Goal: Navigation & Orientation: Find specific page/section

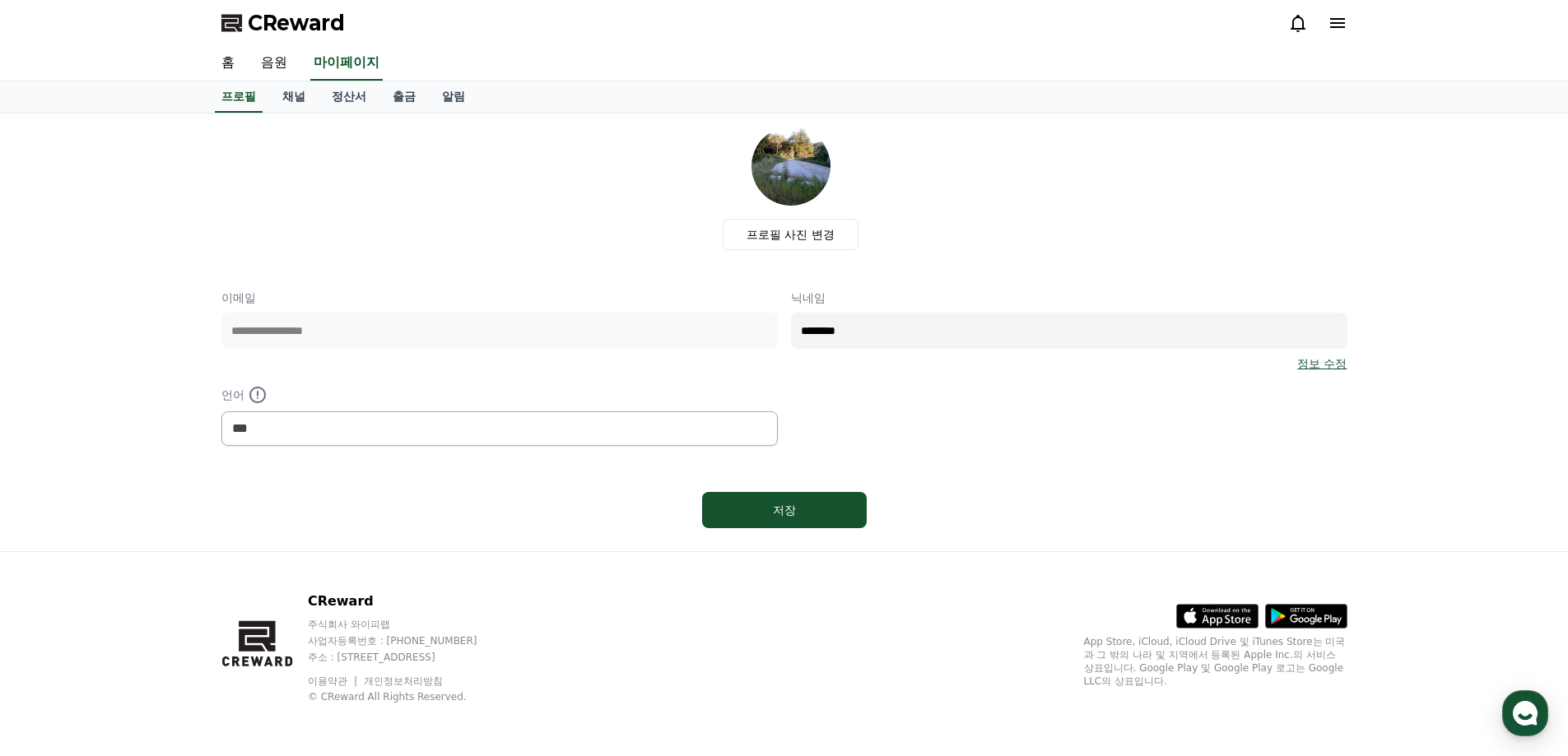
select select "**********"
click at [302, 99] on link "채널" at bounding box center [294, 96] width 49 height 31
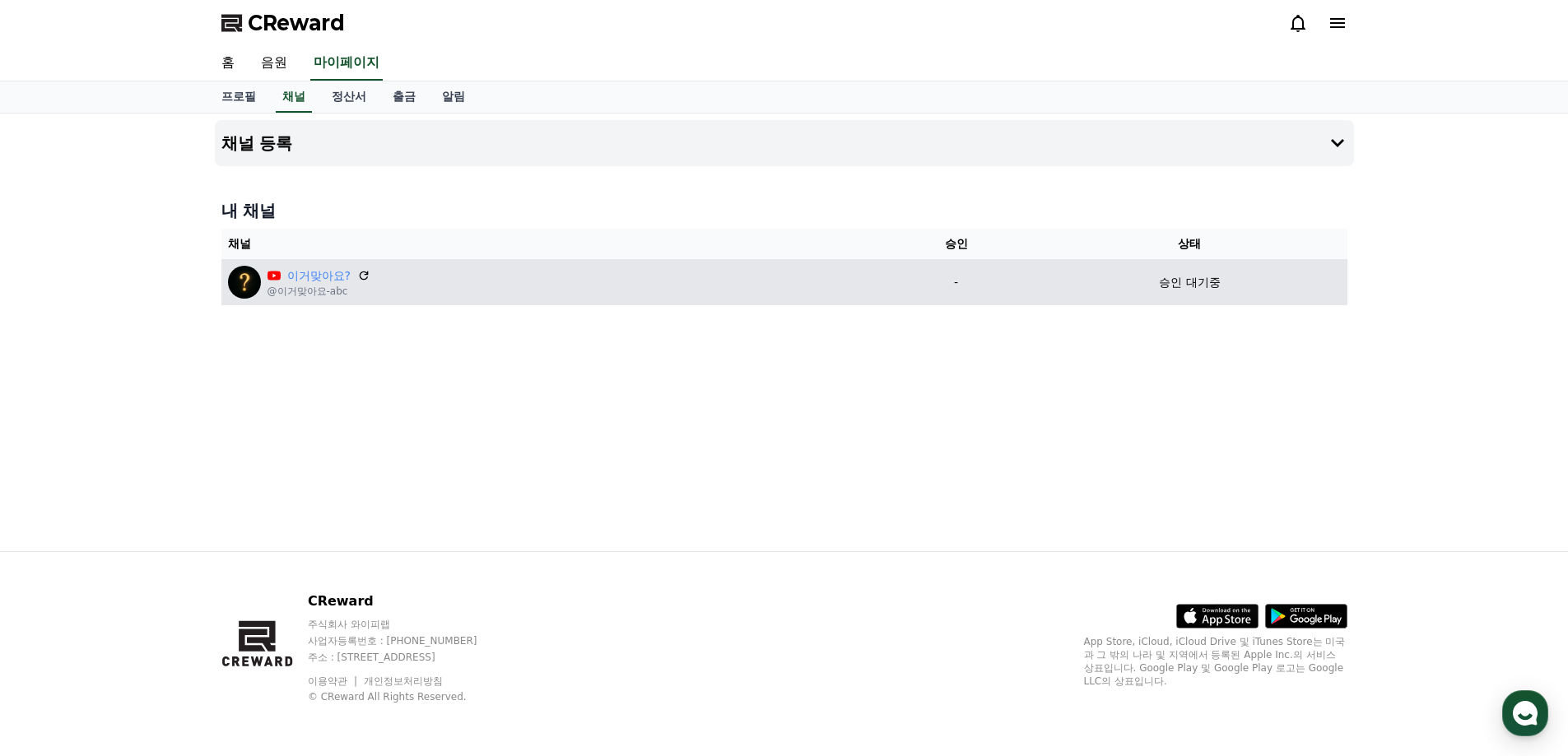
click at [1176, 284] on p "승인 대기중" at bounding box center [1189, 283] width 61 height 18
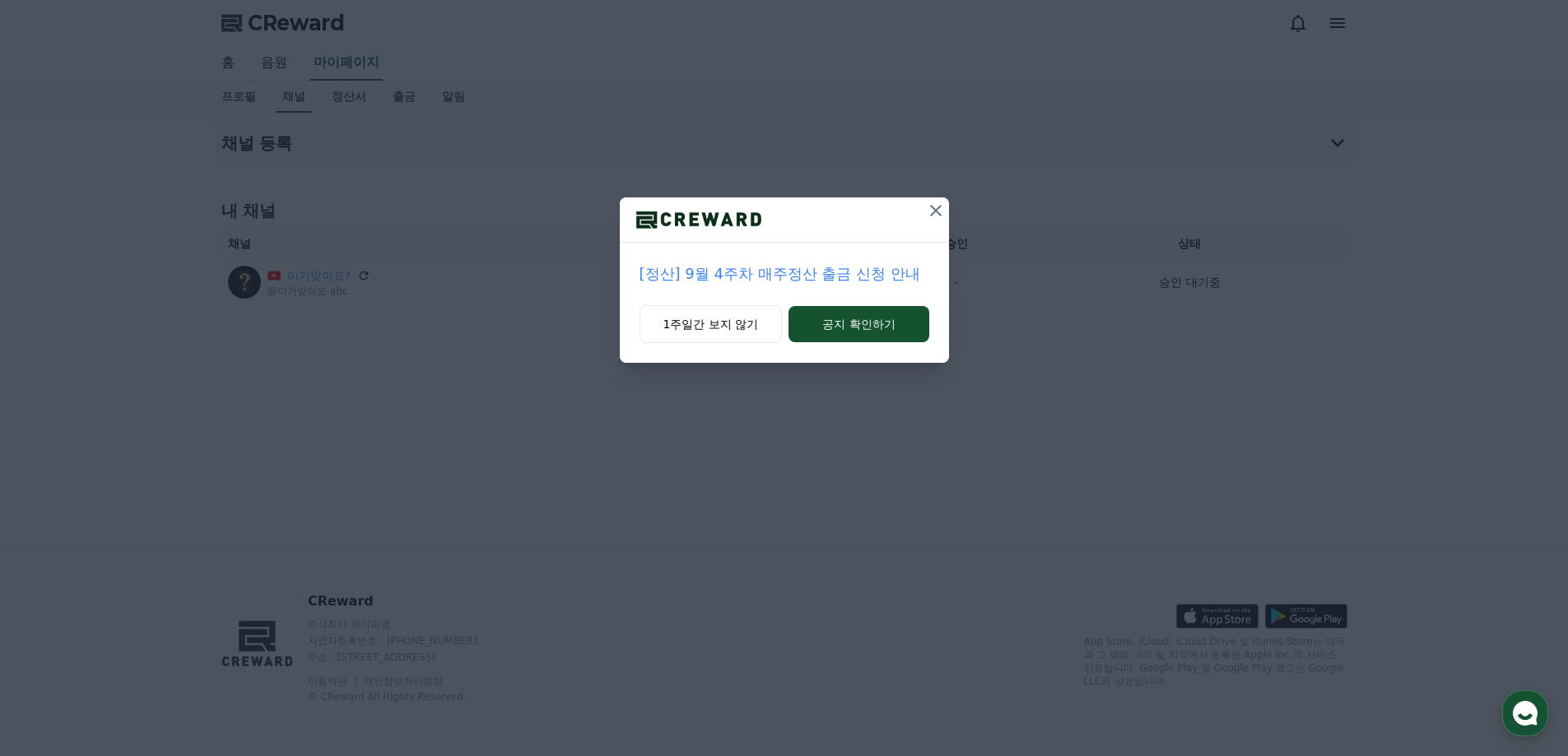
click at [930, 213] on icon at bounding box center [936, 211] width 19 height 19
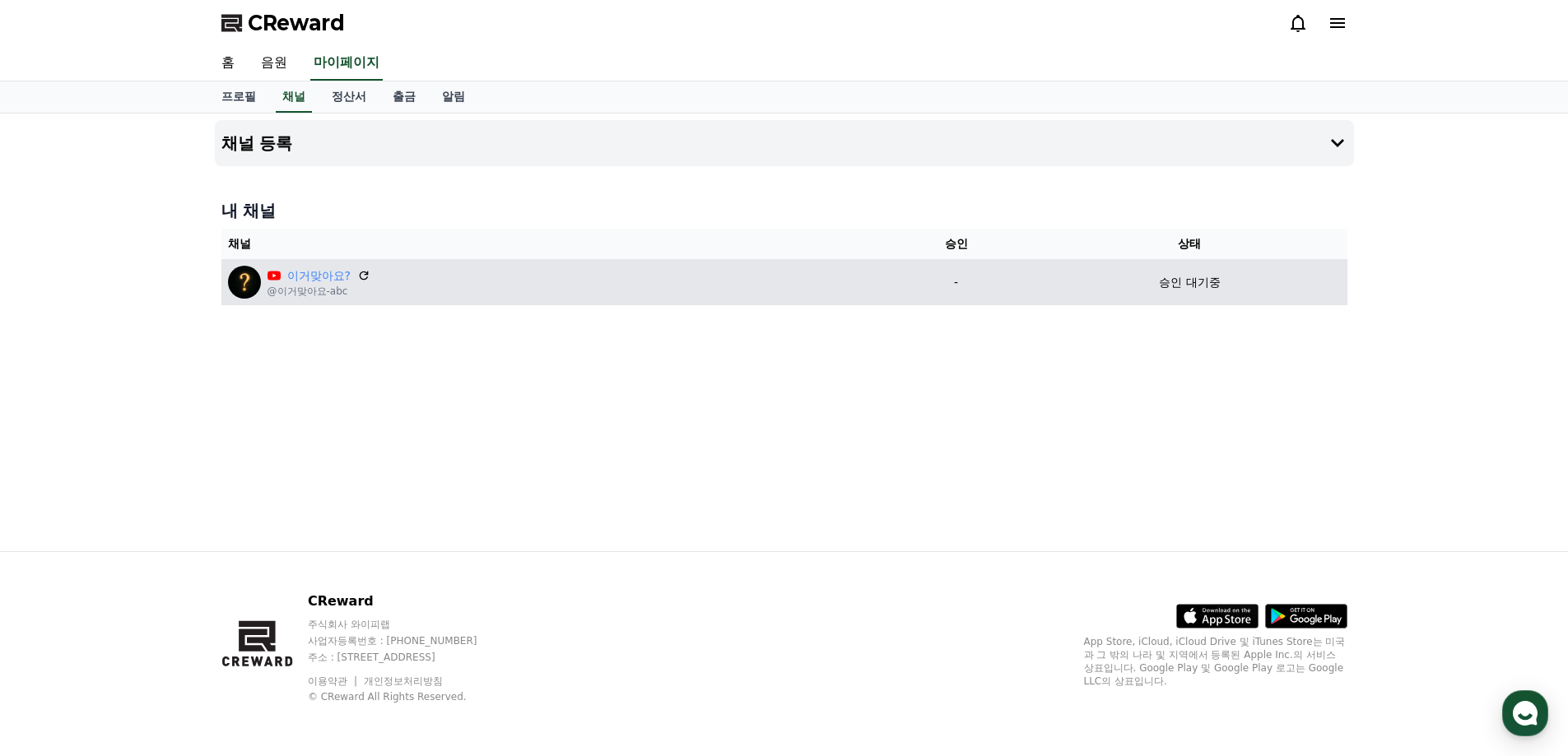
click at [1138, 283] on div "승인 대기중" at bounding box center [1190, 283] width 302 height 18
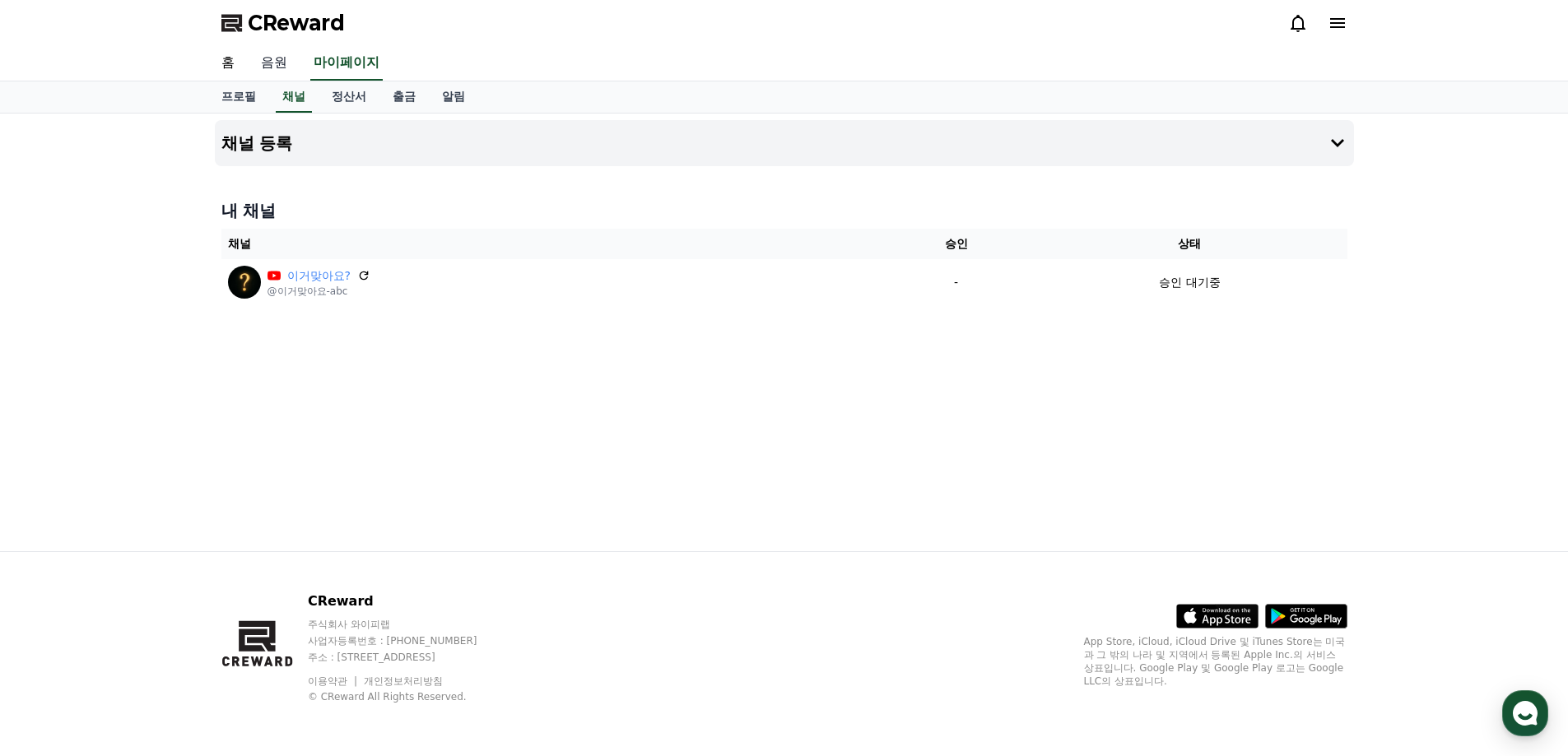
click at [277, 64] on link "음원" at bounding box center [274, 63] width 53 height 34
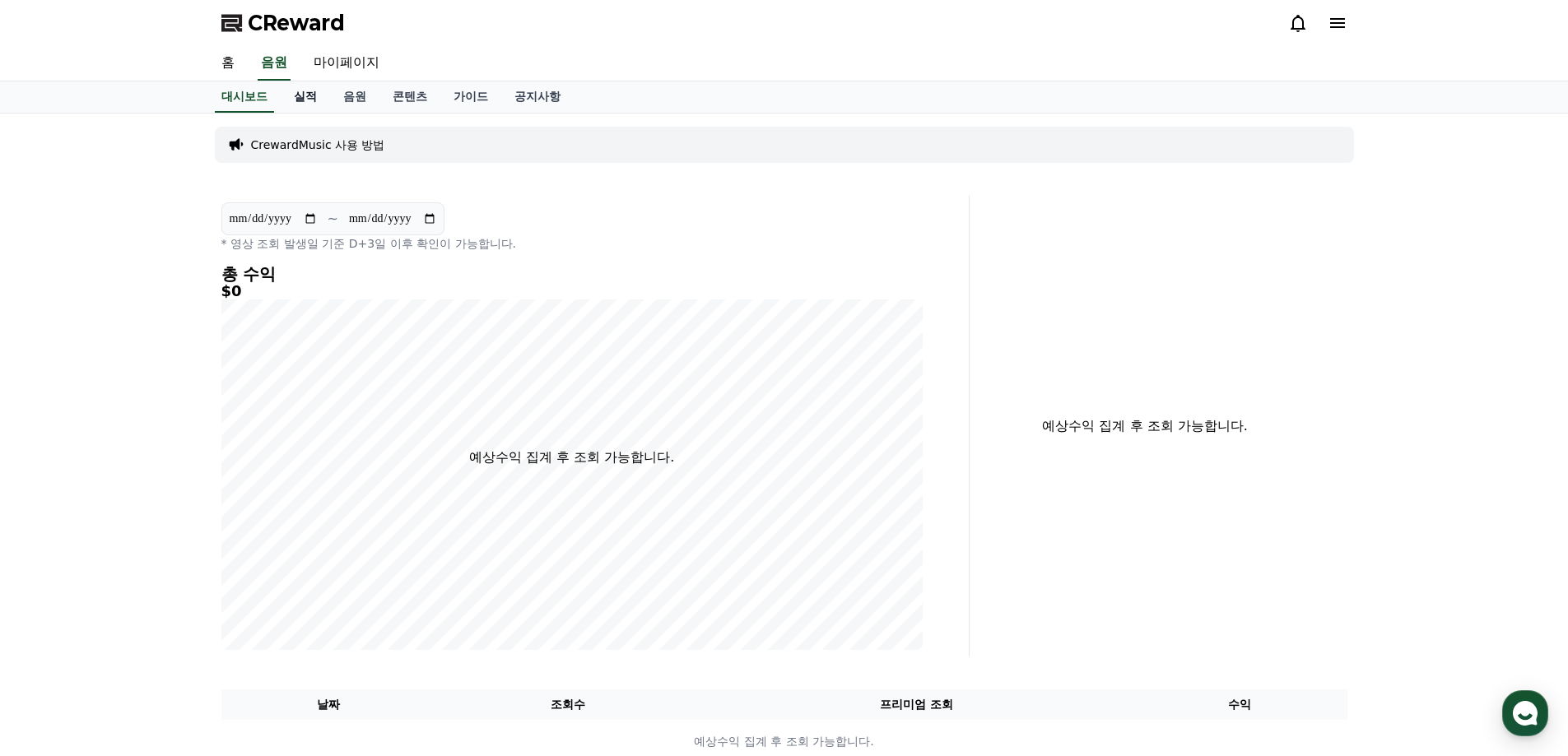
click at [300, 97] on link "실적" at bounding box center [305, 96] width 49 height 31
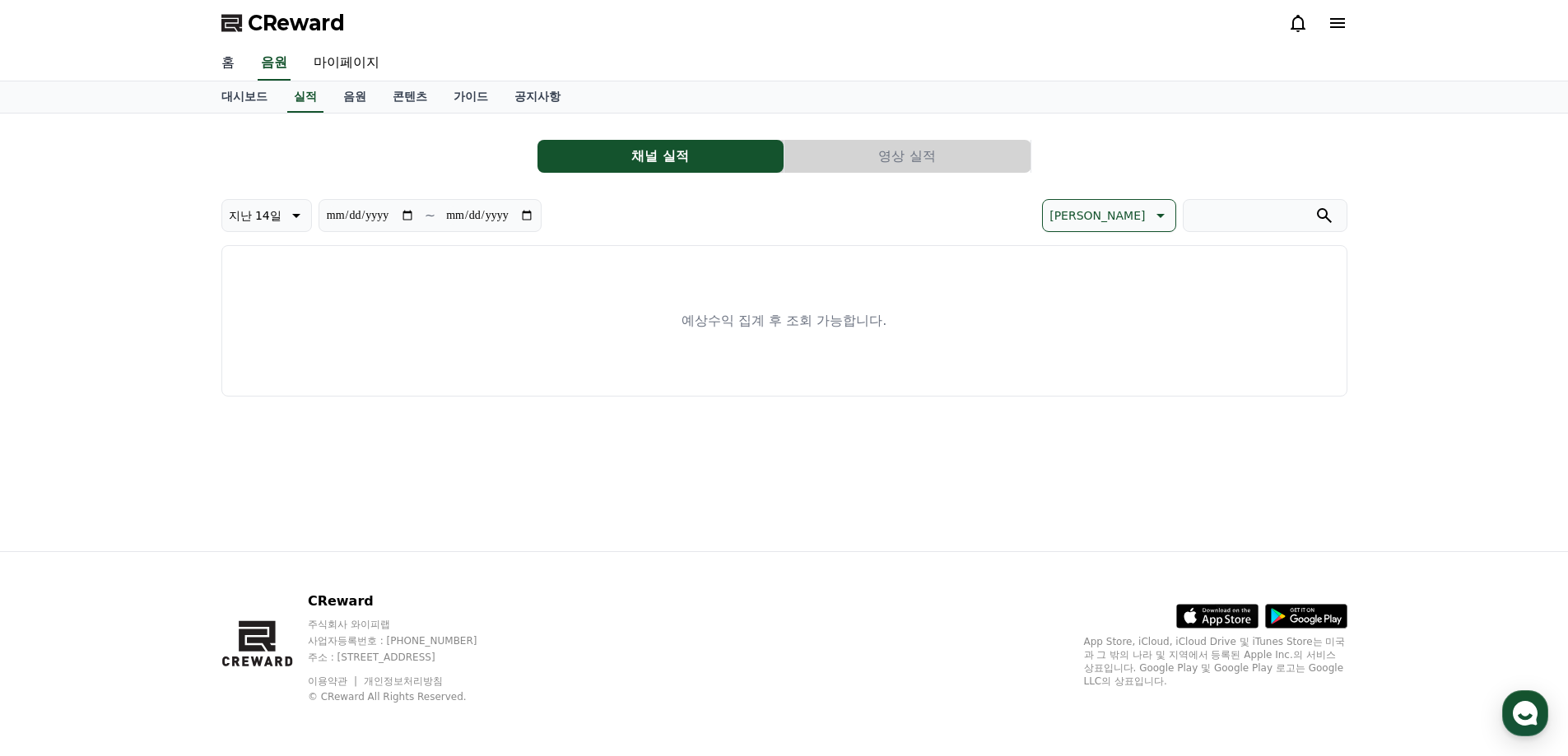
click at [227, 62] on link "홈" at bounding box center [228, 63] width 40 height 34
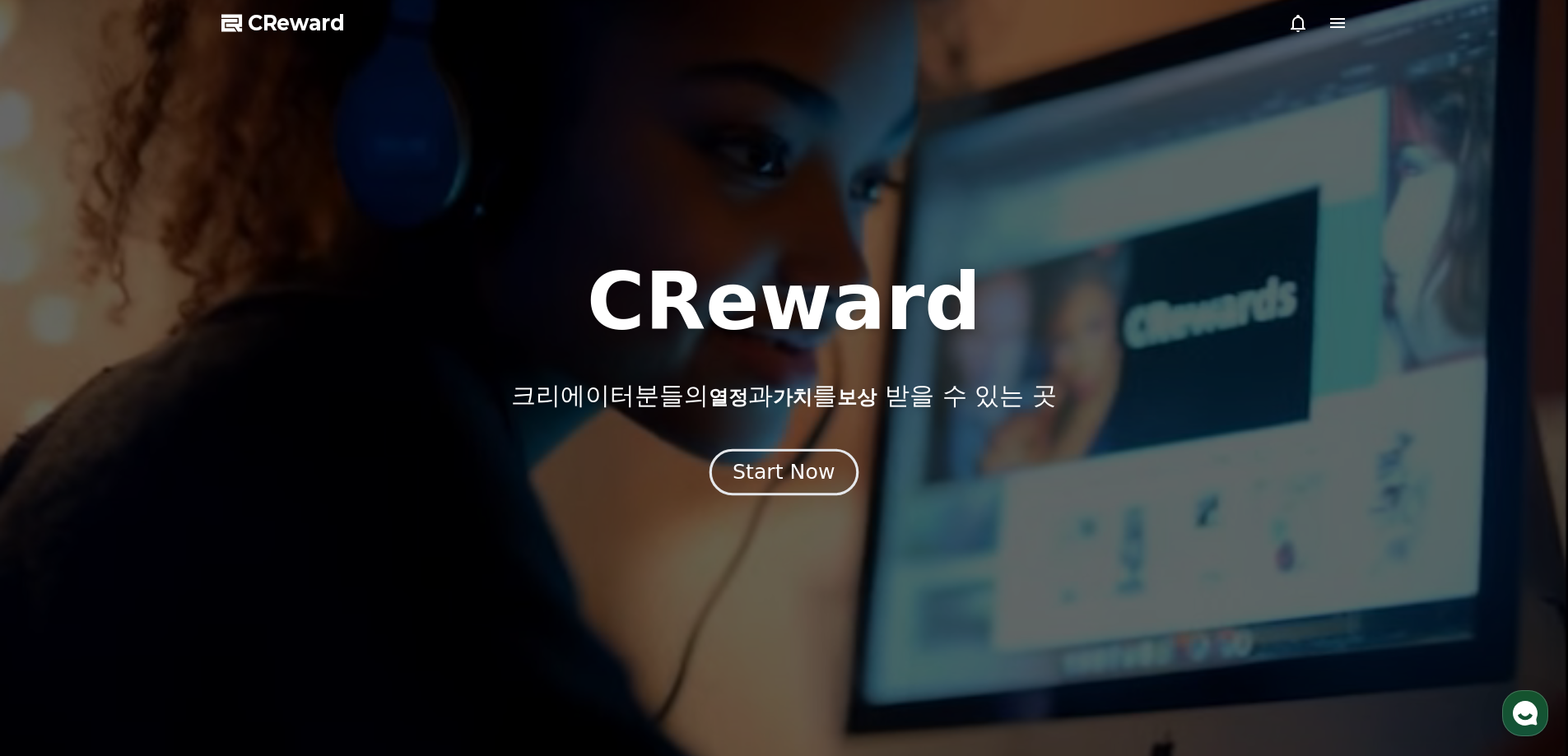
click at [799, 471] on div "Start Now" at bounding box center [783, 473] width 102 height 28
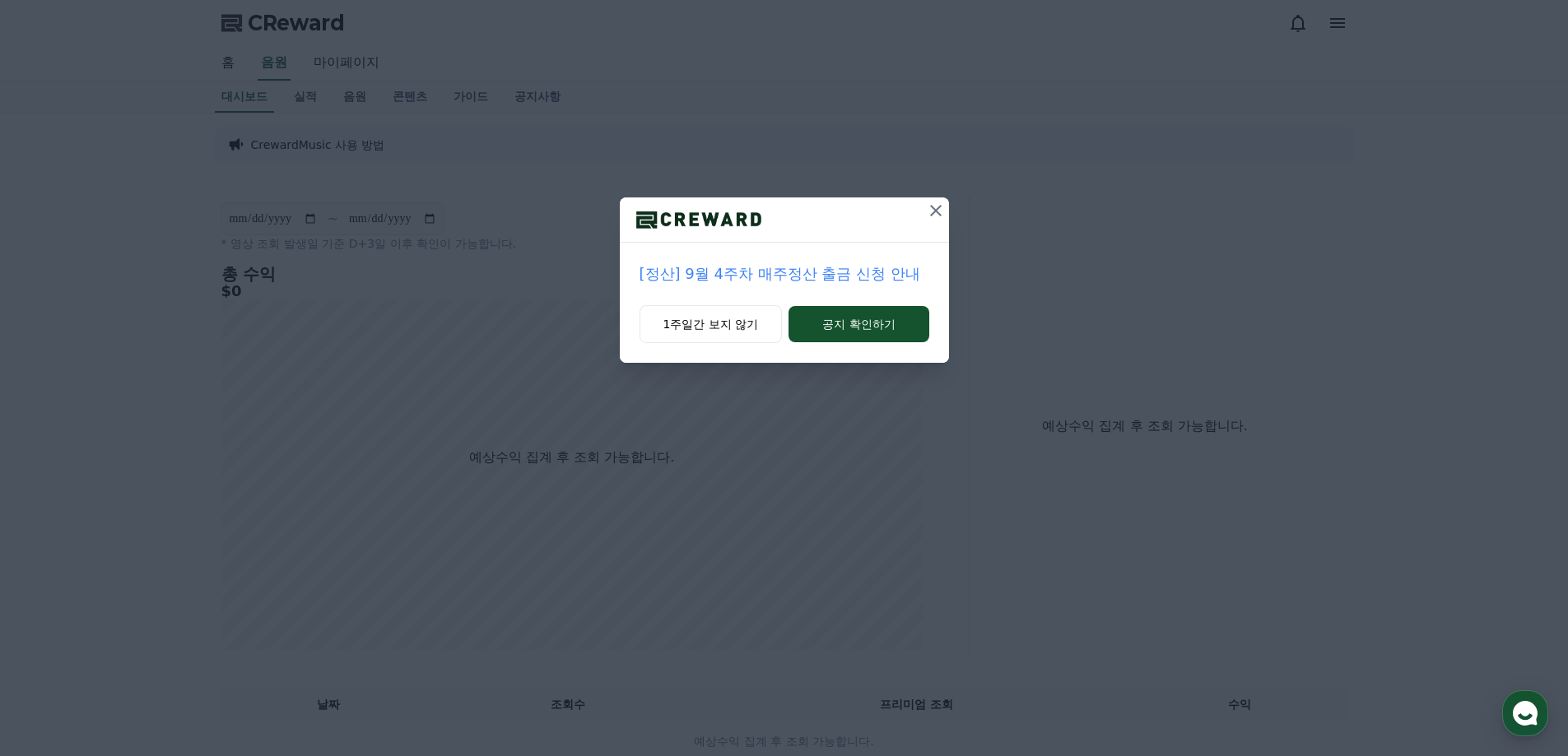
click at [933, 213] on icon at bounding box center [935, 210] width 11 height 11
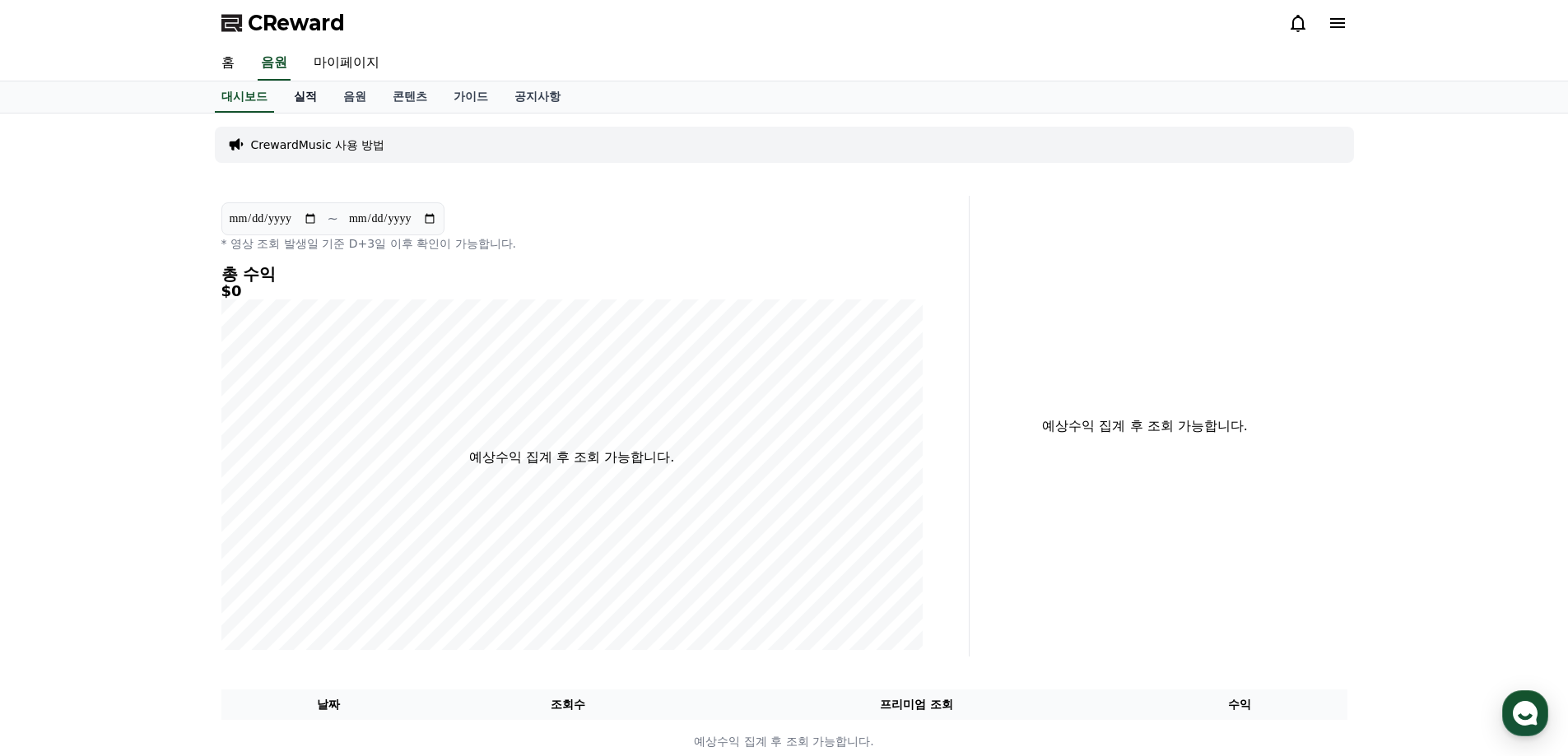
click at [309, 89] on link "실적" at bounding box center [305, 96] width 49 height 31
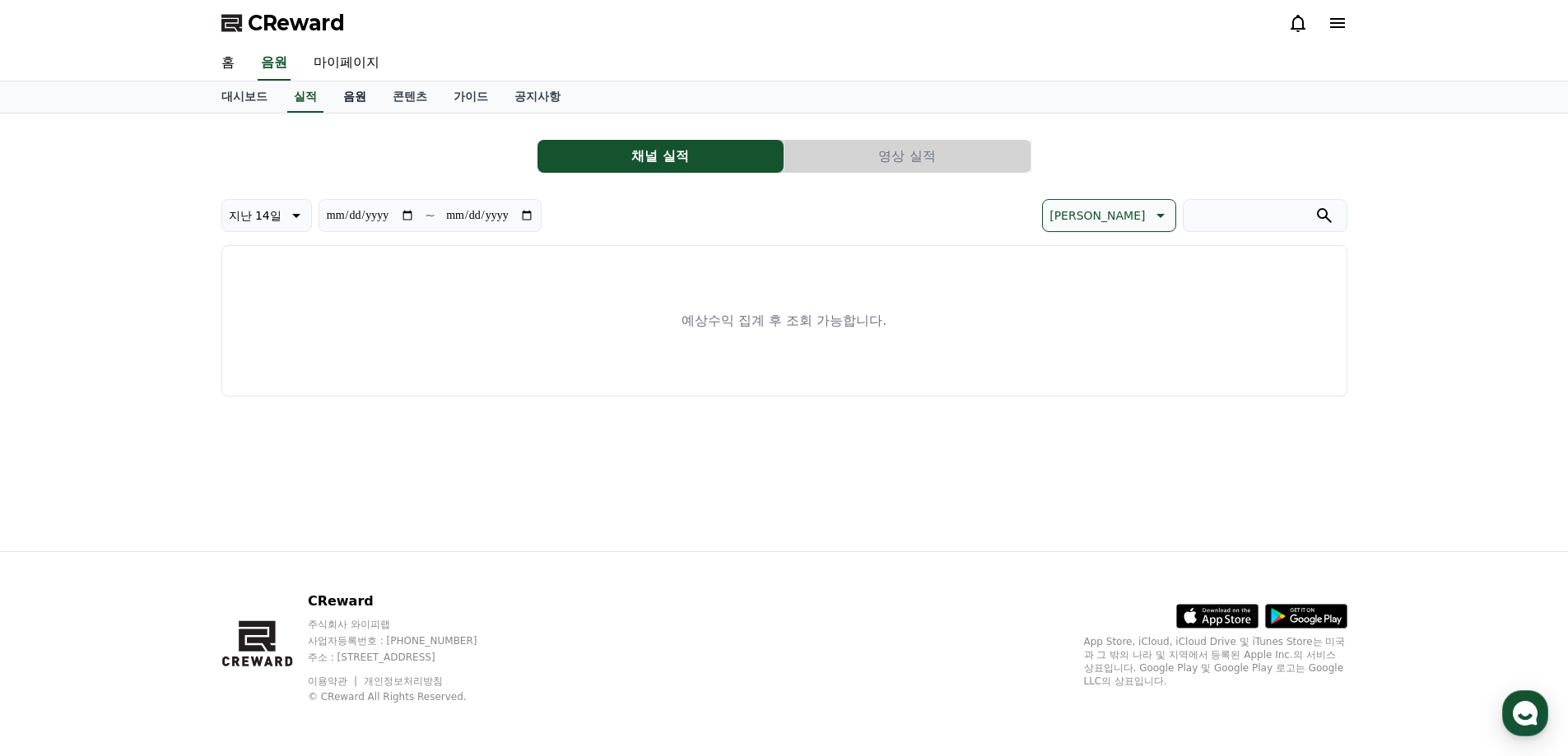
click at [350, 97] on link "음원" at bounding box center [355, 96] width 49 height 31
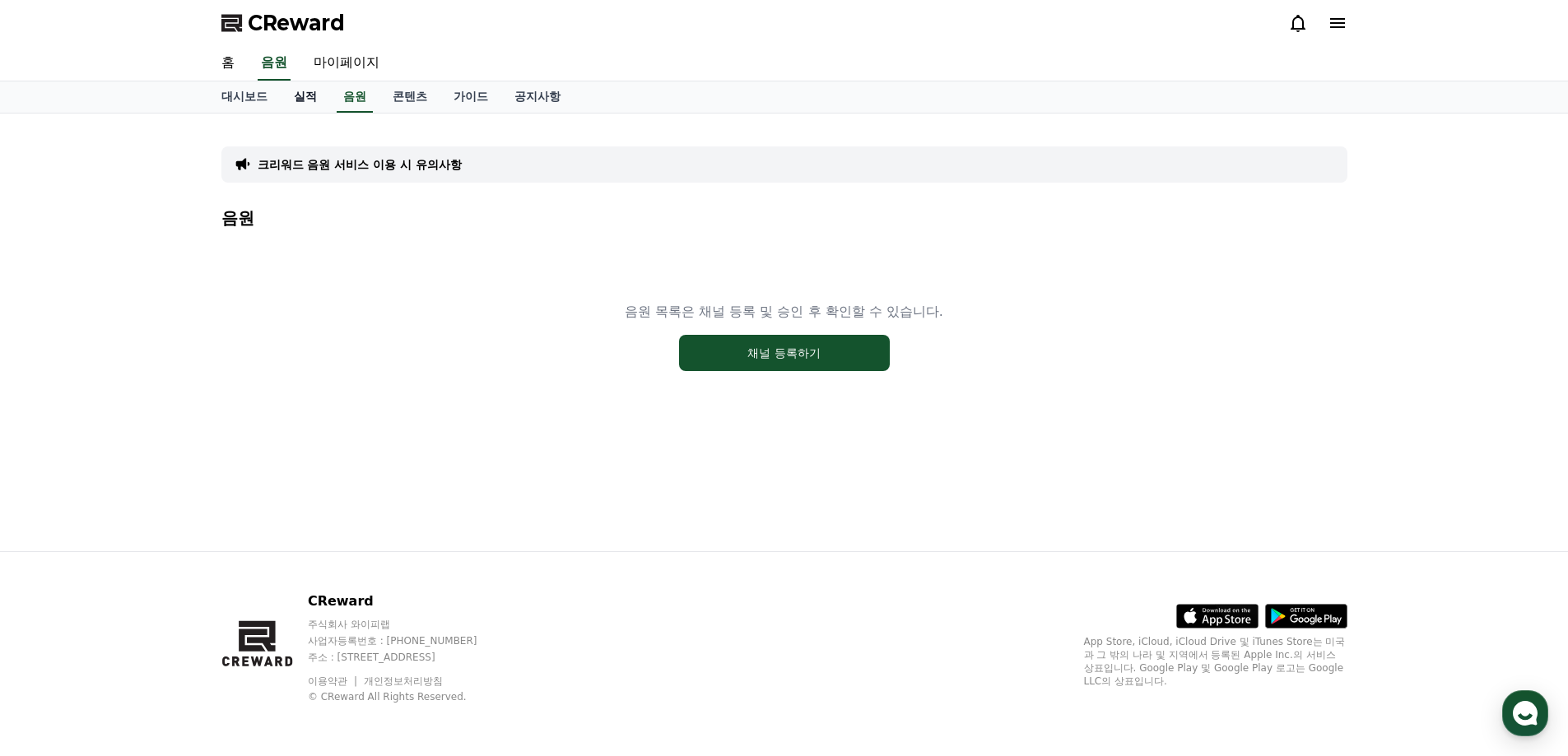
click at [299, 98] on link "실적" at bounding box center [305, 96] width 49 height 31
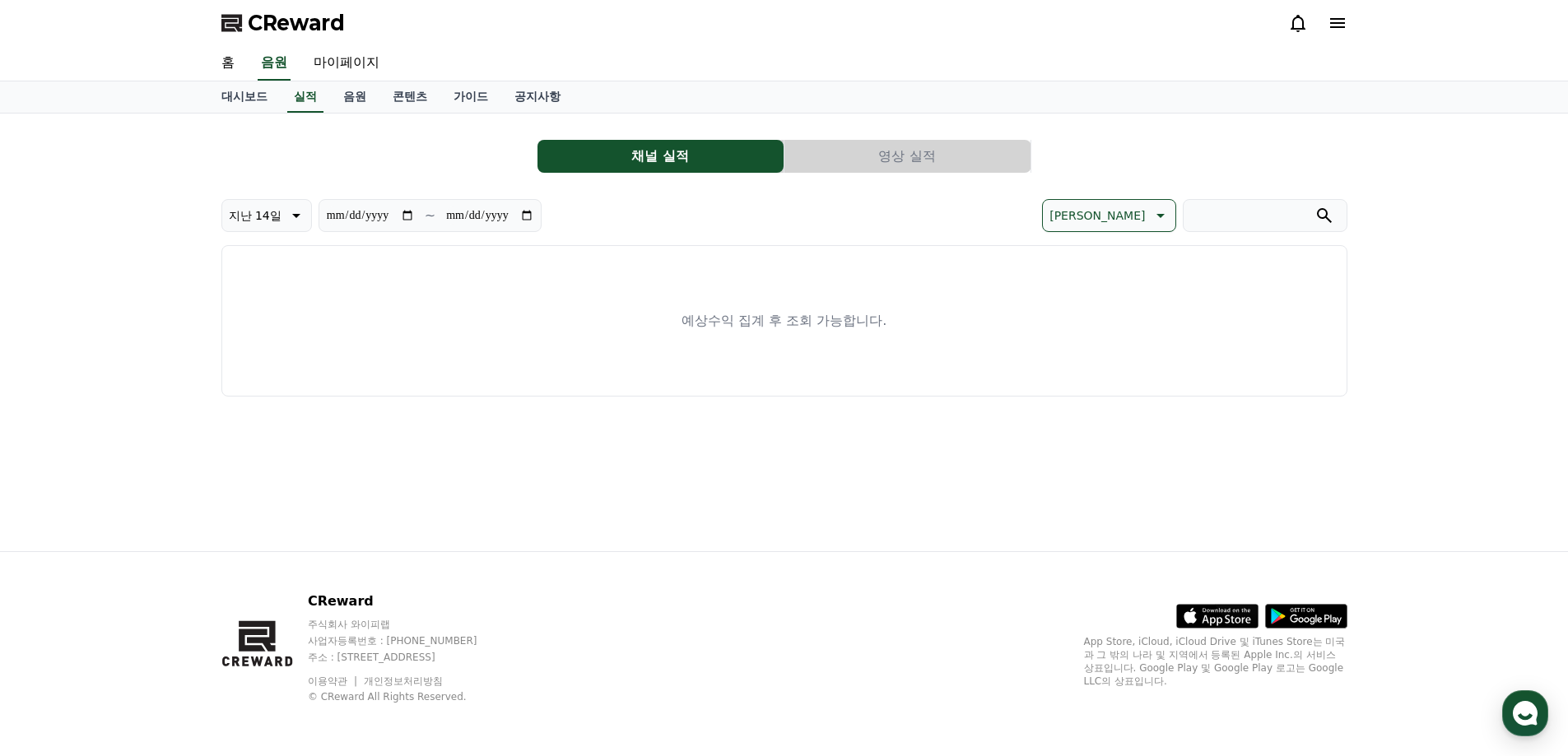
click at [967, 146] on button "영상 실적" at bounding box center [907, 156] width 246 height 33
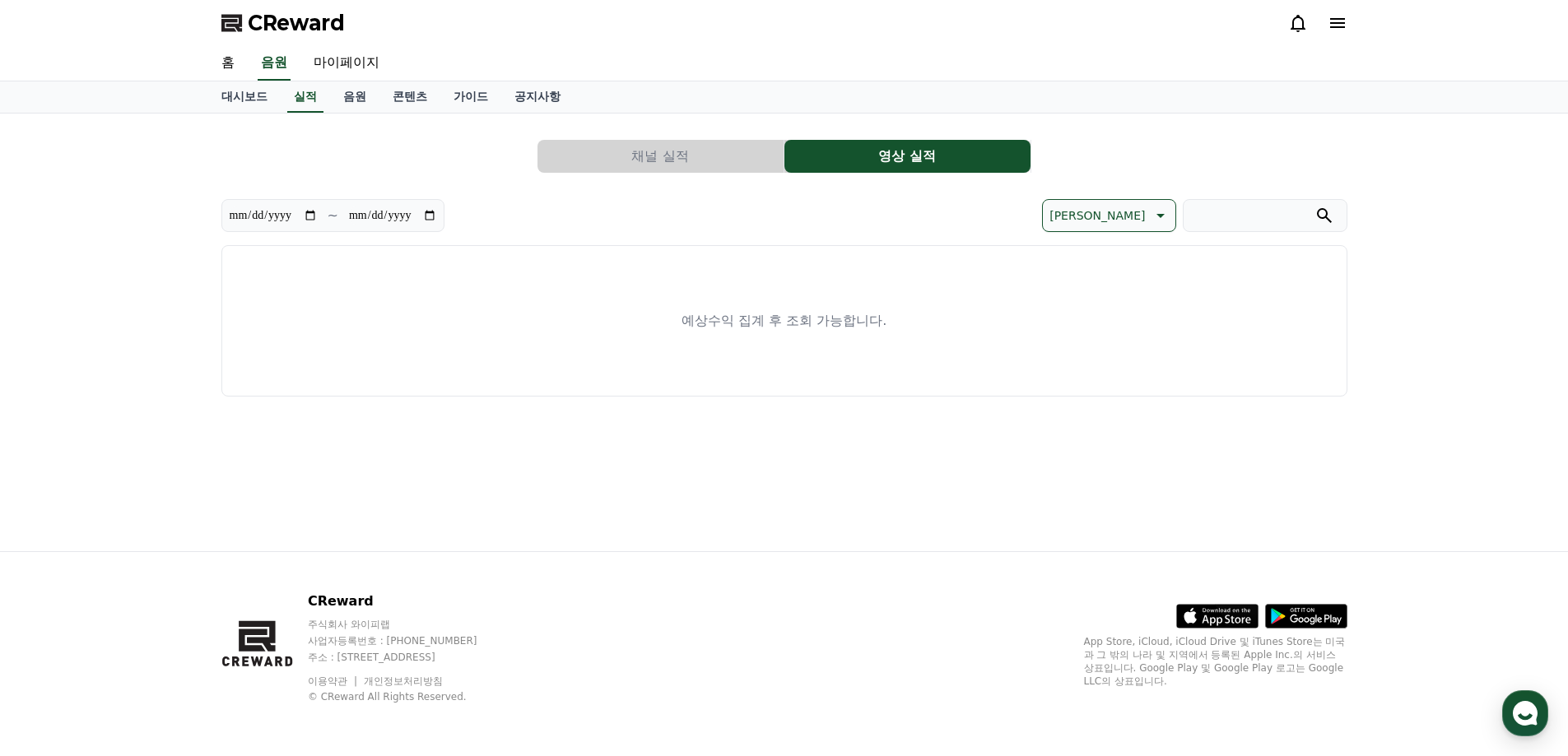
click at [703, 156] on button "채널 실적" at bounding box center [660, 156] width 246 height 33
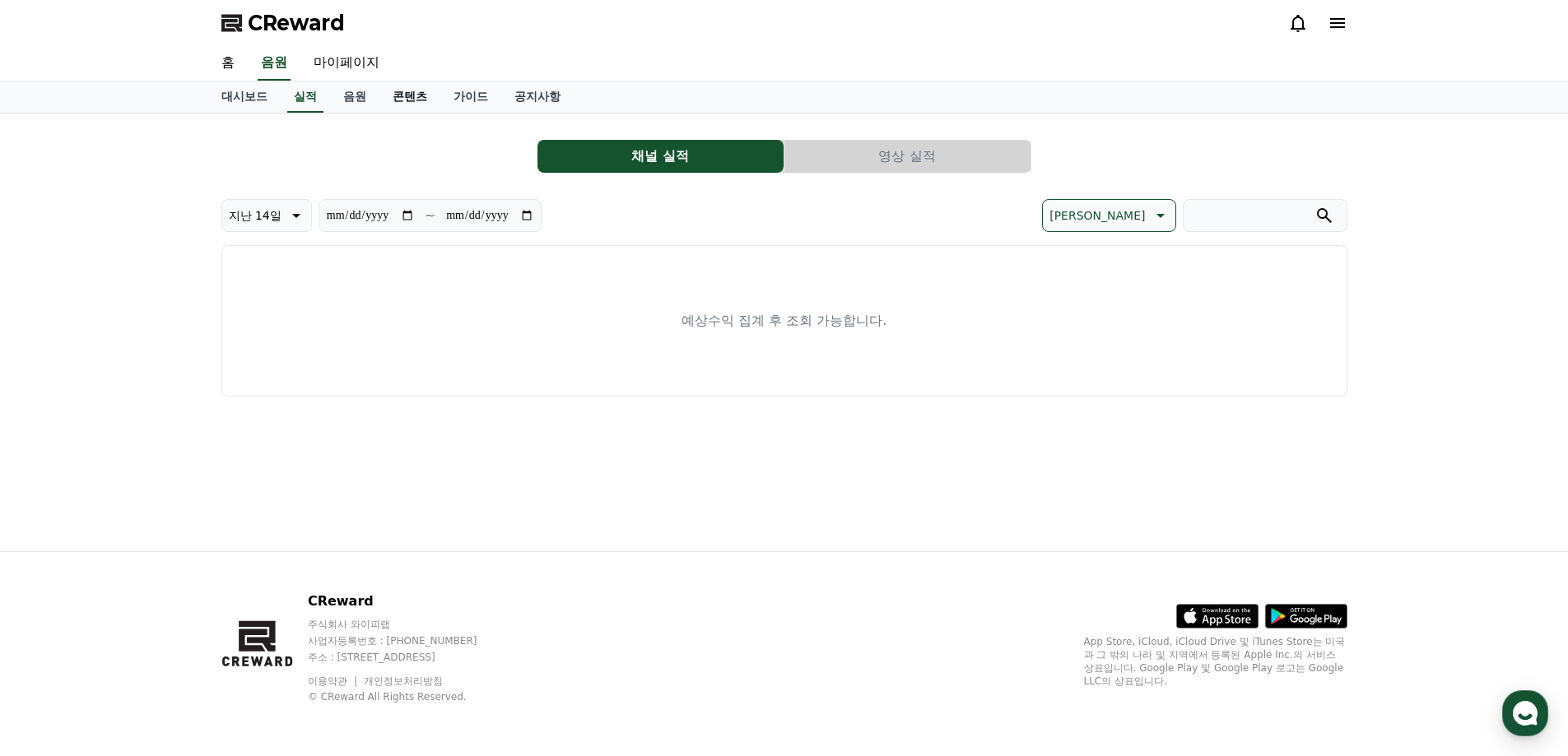
click at [381, 105] on link "콘텐츠" at bounding box center [409, 96] width 61 height 31
click at [339, 101] on link "음원" at bounding box center [355, 96] width 49 height 31
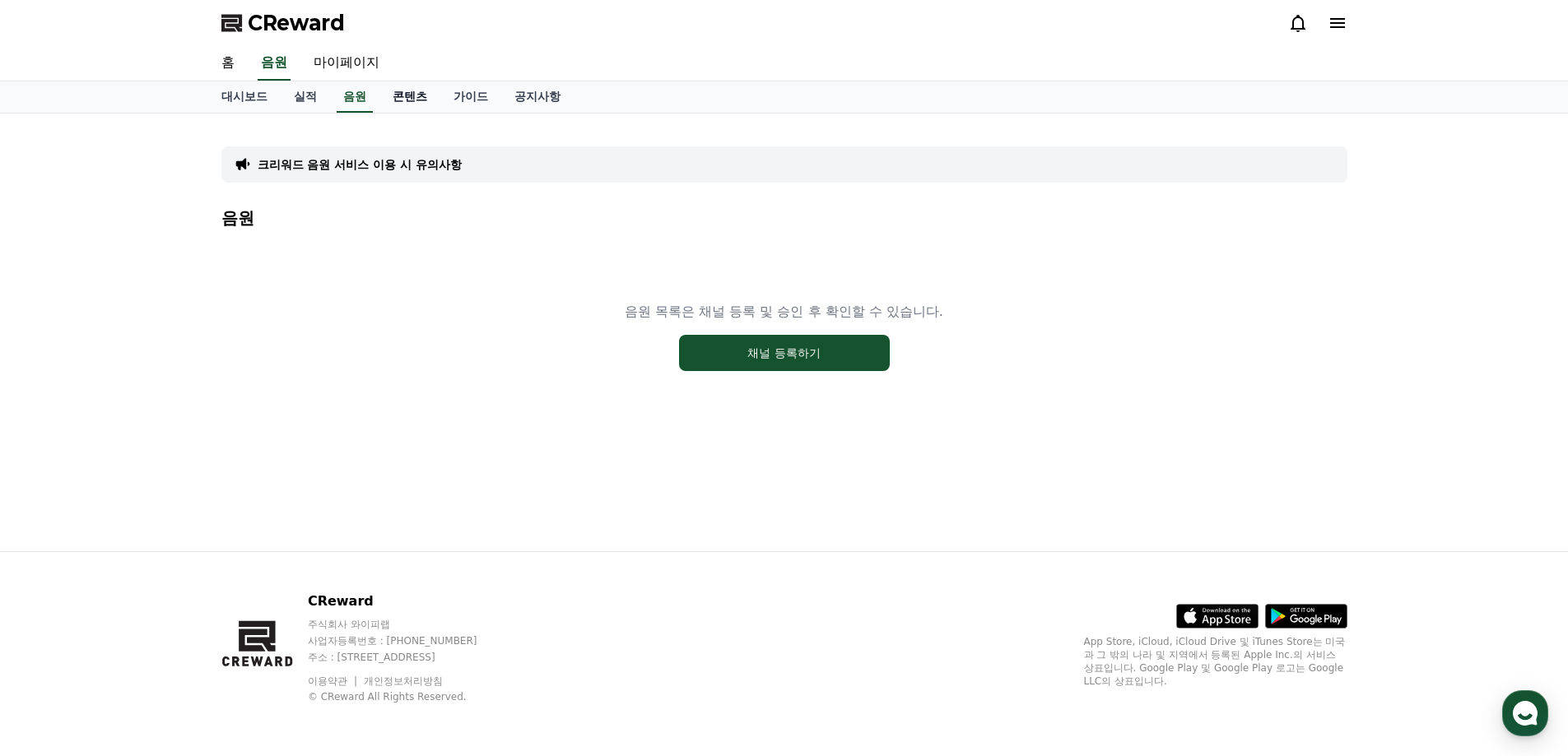
click at [412, 101] on link "콘텐츠" at bounding box center [409, 96] width 61 height 31
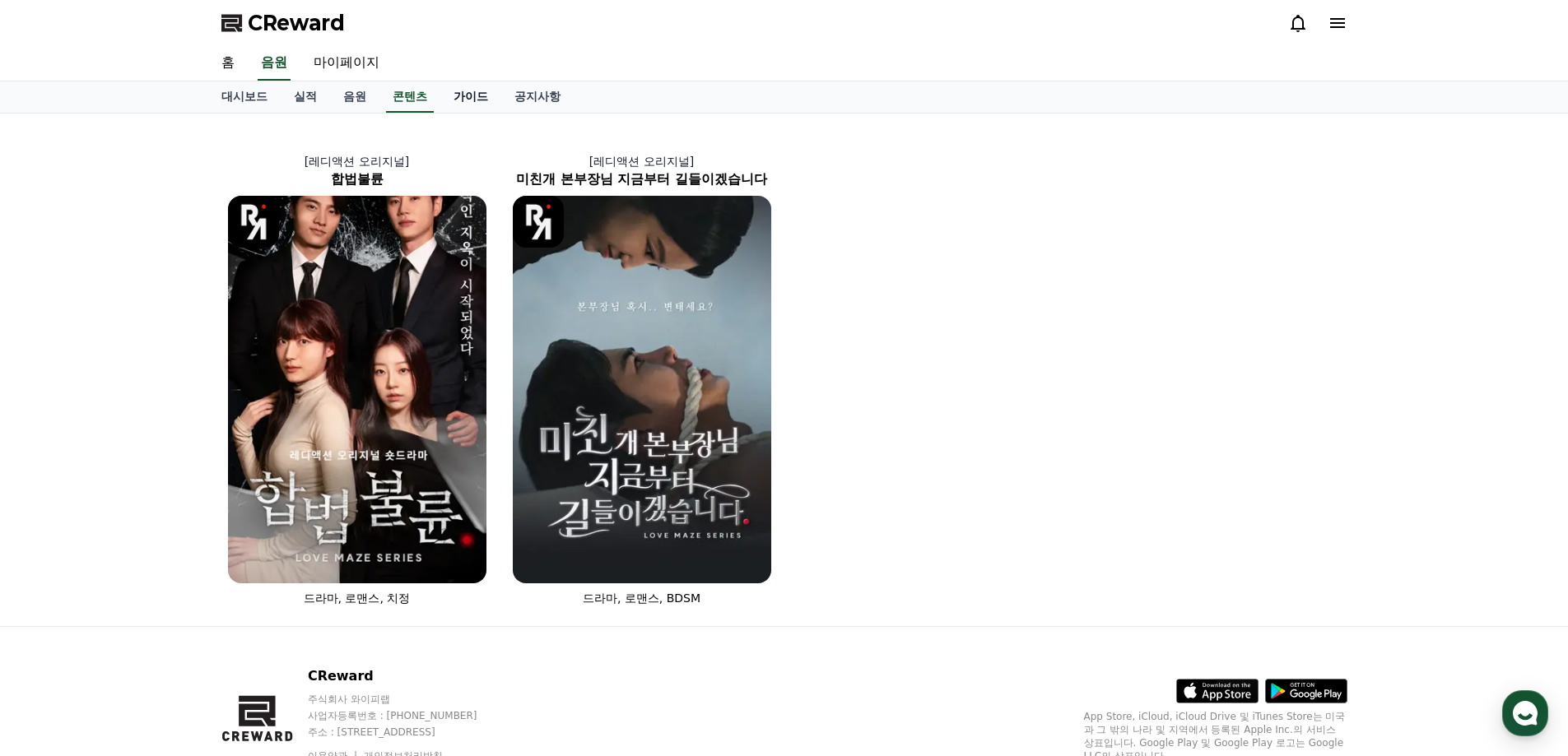
click at [487, 99] on link "가이드" at bounding box center [470, 96] width 61 height 31
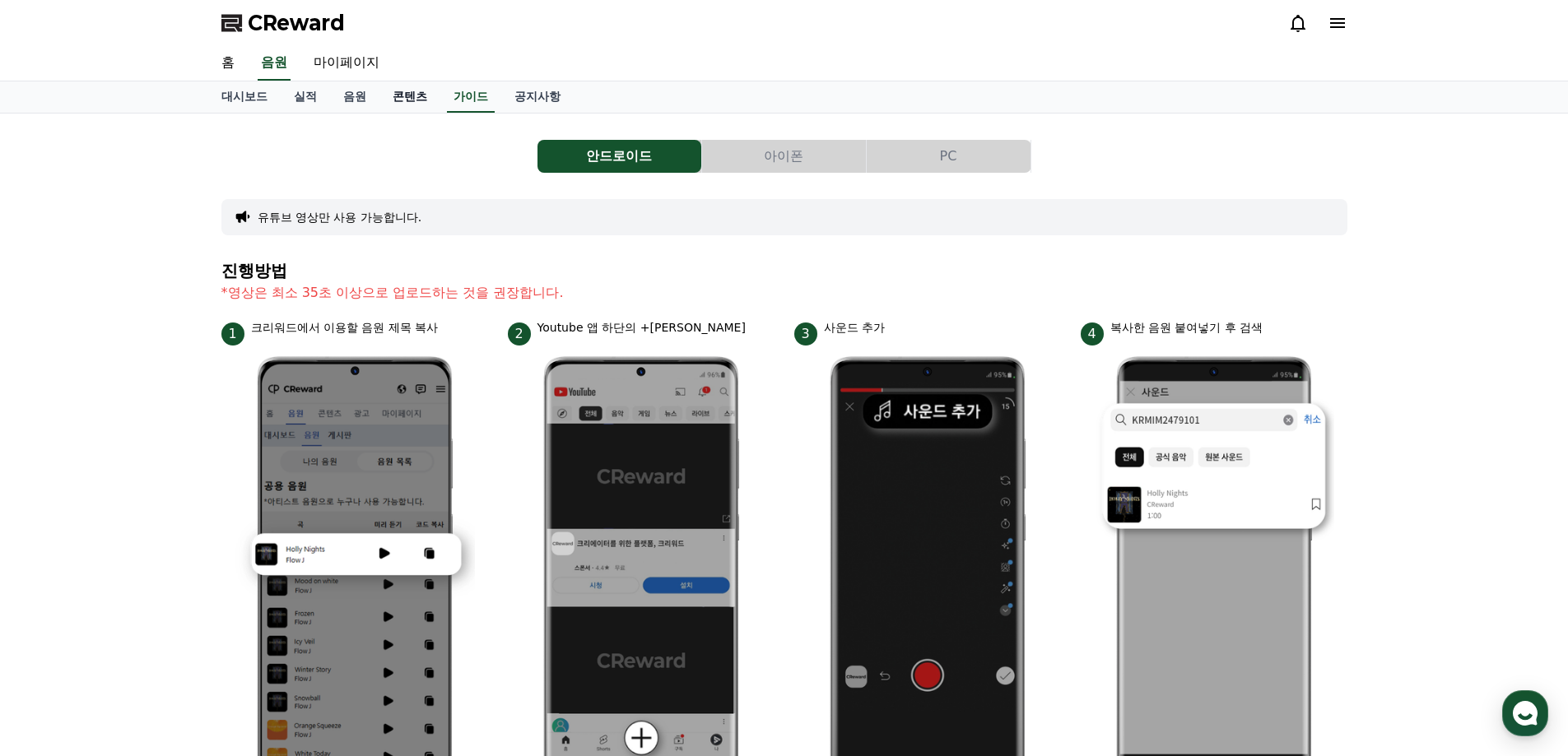
click at [415, 105] on link "콘텐츠" at bounding box center [409, 96] width 61 height 31
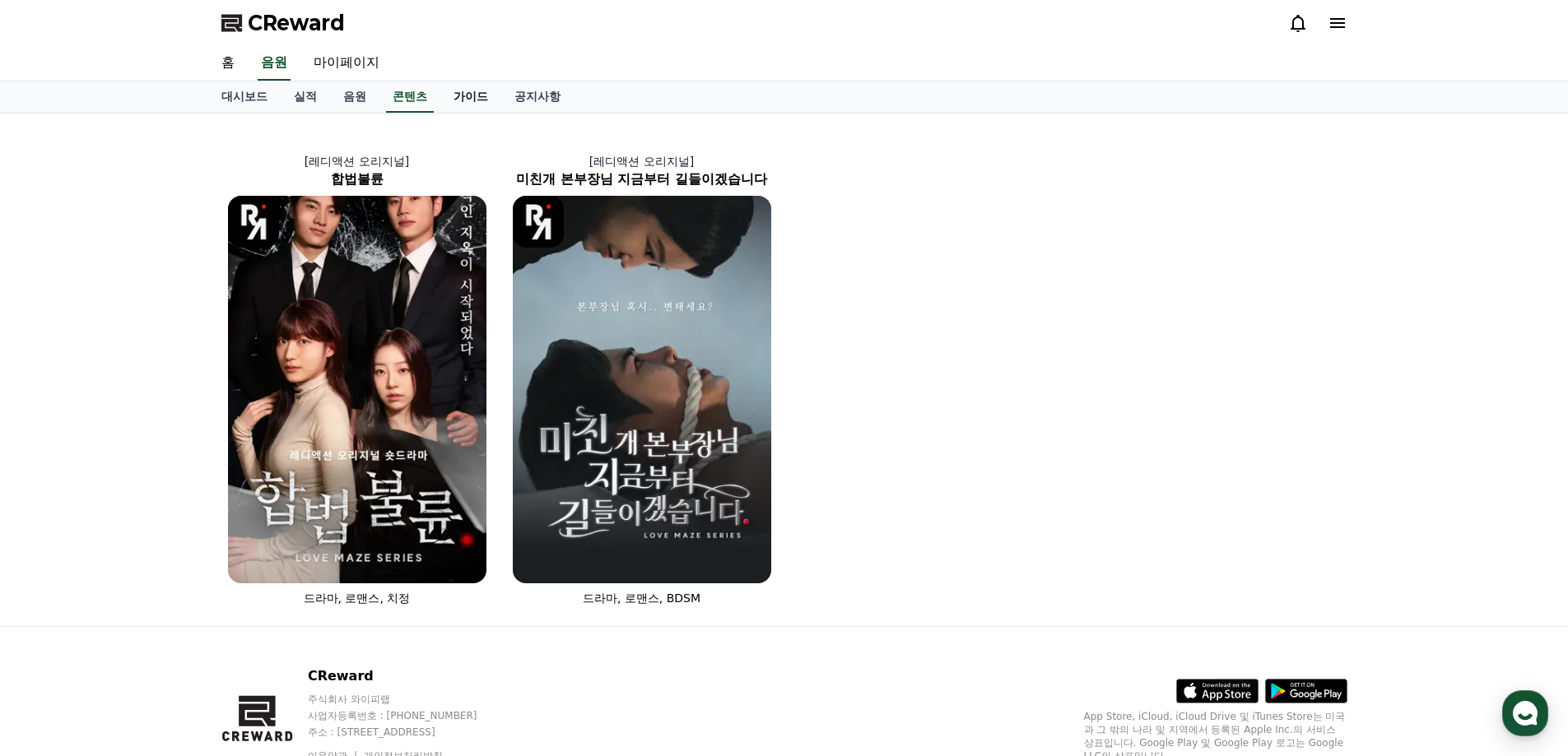
click at [472, 106] on link "가이드" at bounding box center [470, 96] width 61 height 31
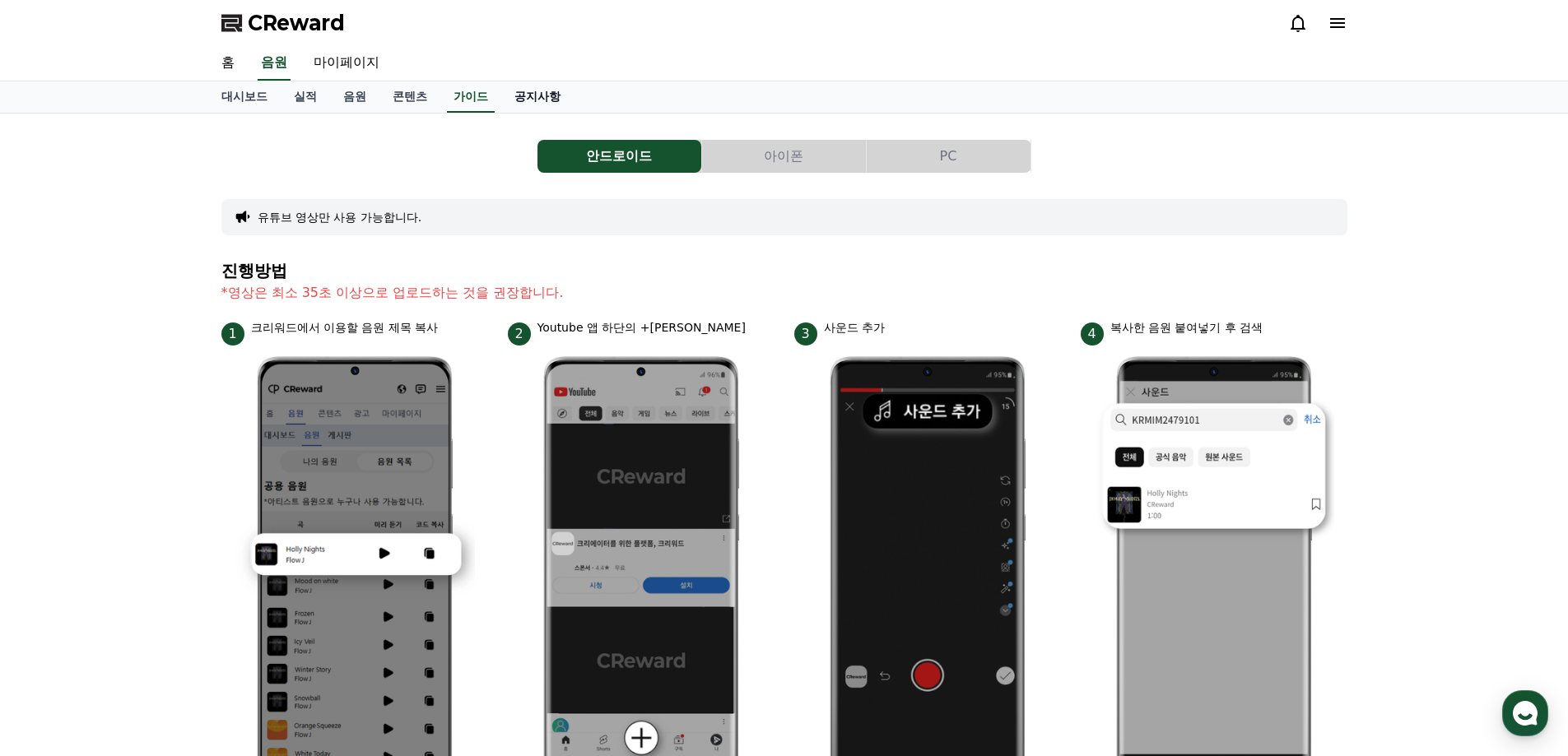
click at [523, 100] on link "공지사항" at bounding box center [537, 96] width 72 height 31
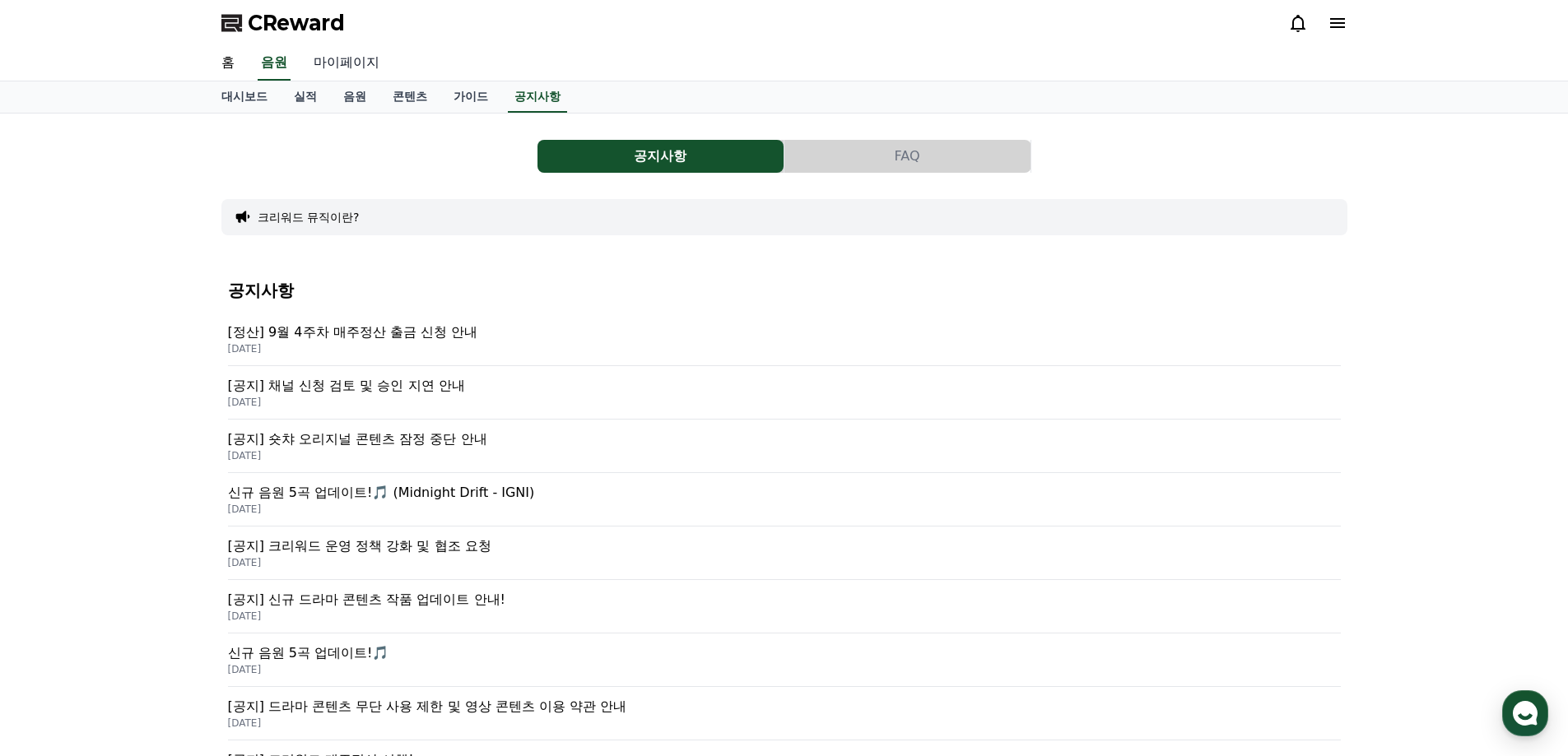
click at [325, 61] on link "마이페이지" at bounding box center [347, 63] width 93 height 34
select select "**********"
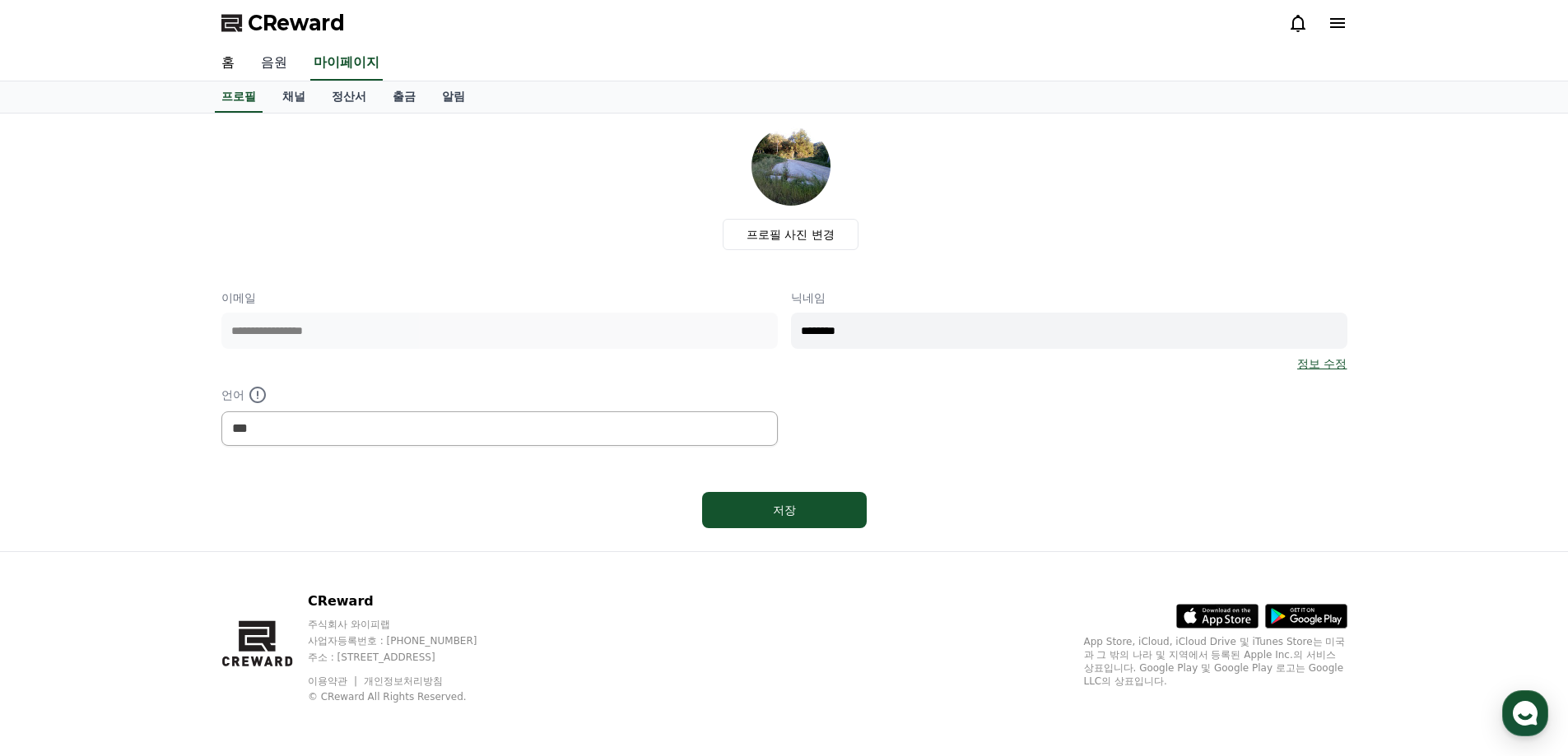
click at [287, 68] on link "음원" at bounding box center [274, 63] width 53 height 34
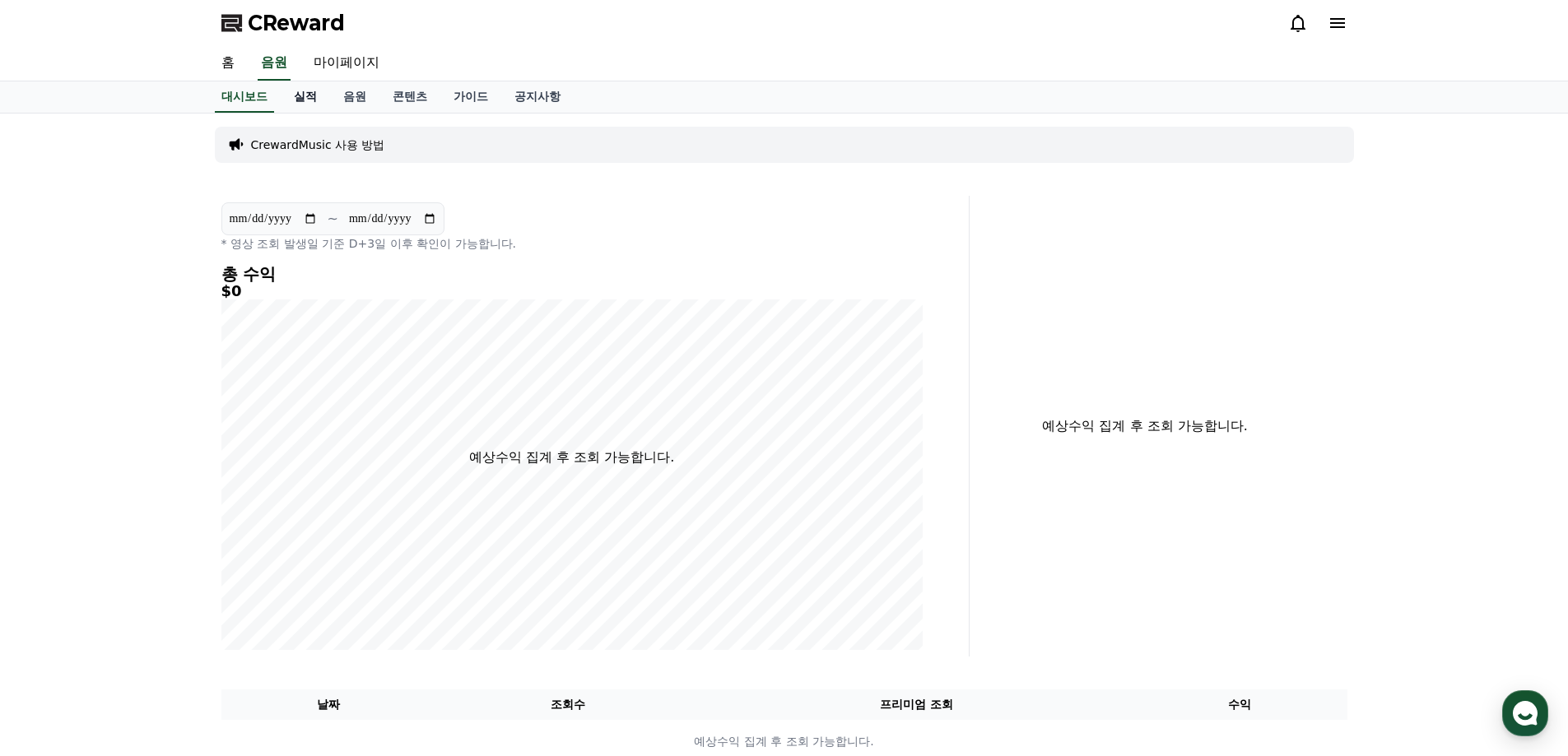
click at [310, 100] on link "실적" at bounding box center [305, 96] width 49 height 31
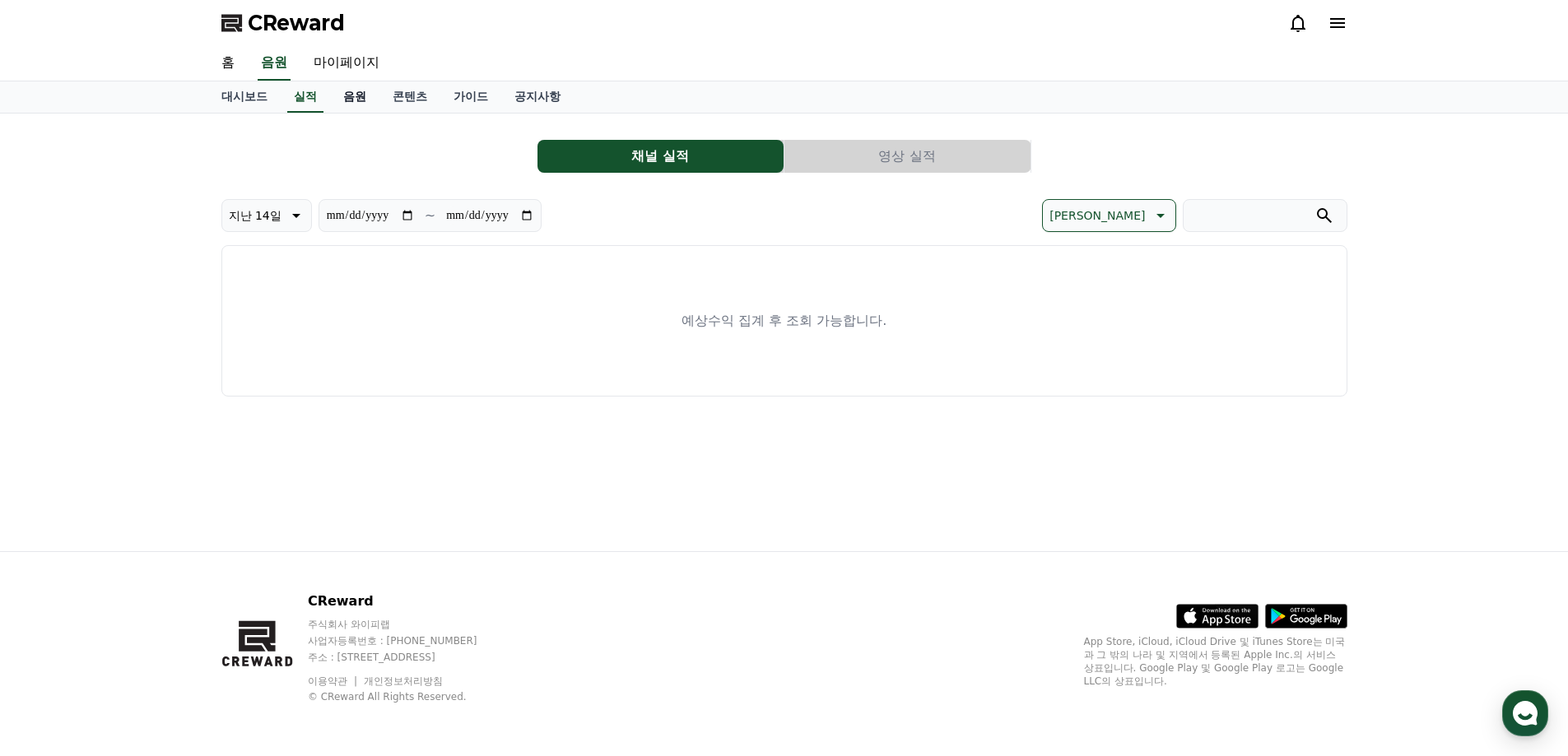
click at [351, 100] on link "음원" at bounding box center [355, 96] width 49 height 31
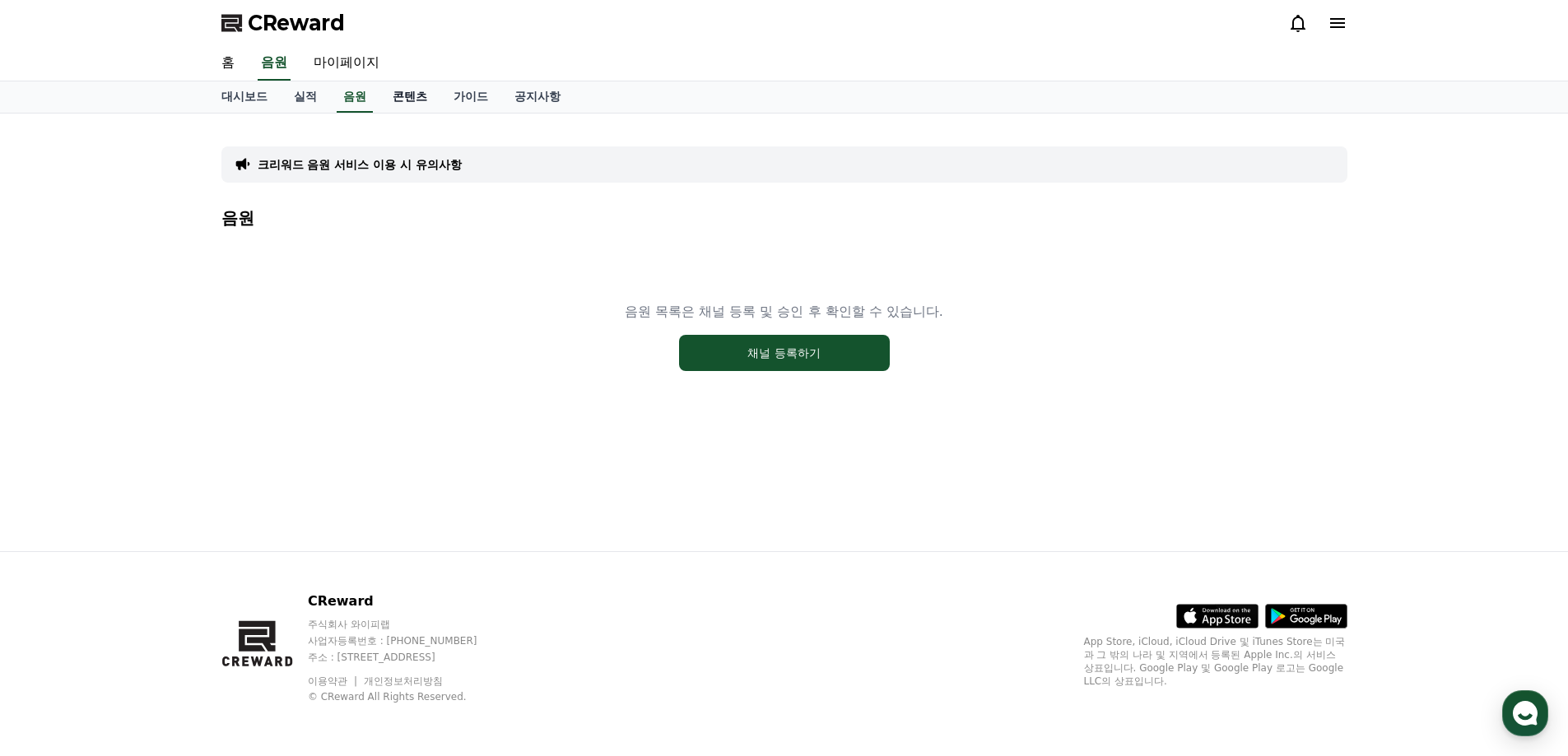
click at [403, 100] on link "콘텐츠" at bounding box center [409, 96] width 61 height 31
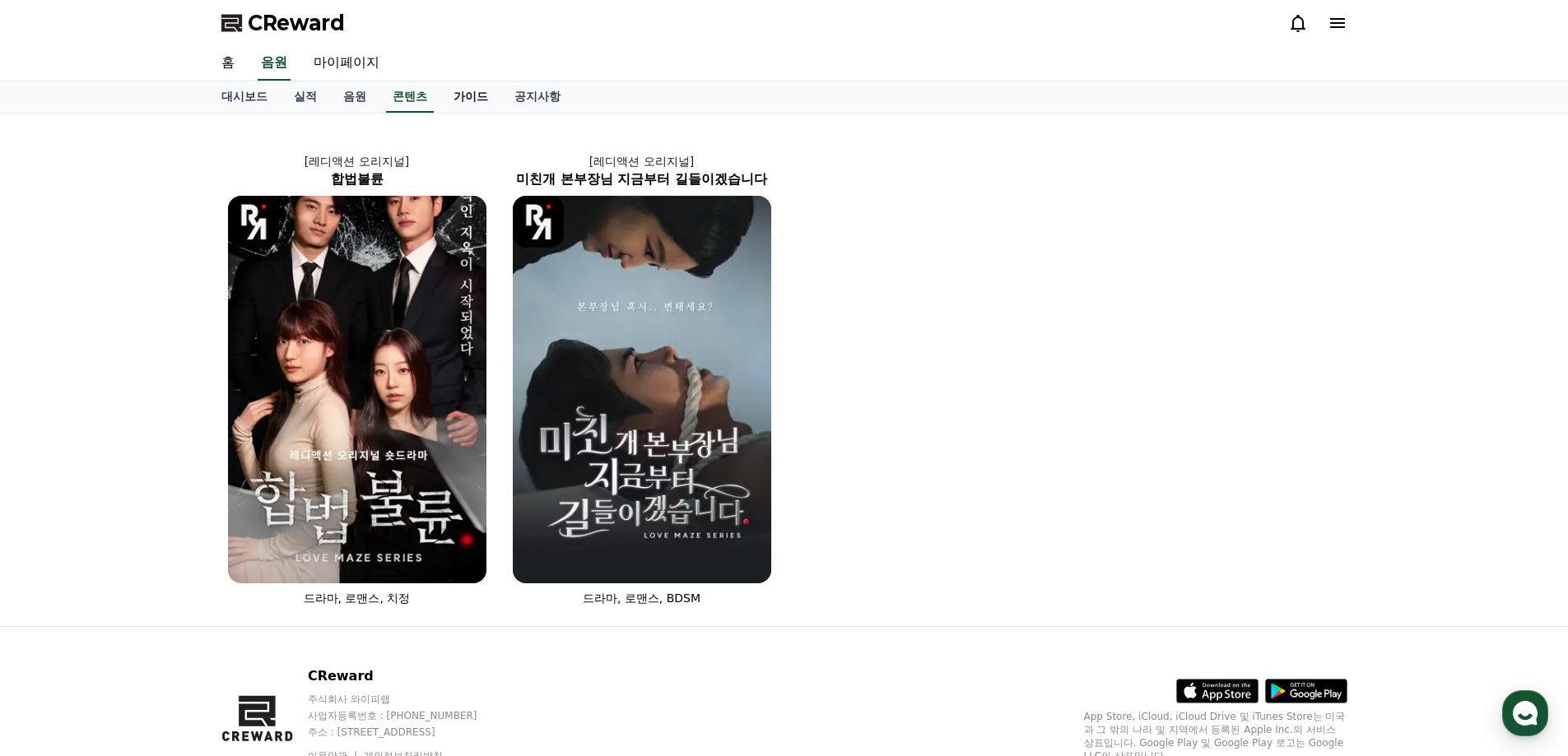
click at [456, 95] on link "가이드" at bounding box center [470, 96] width 61 height 31
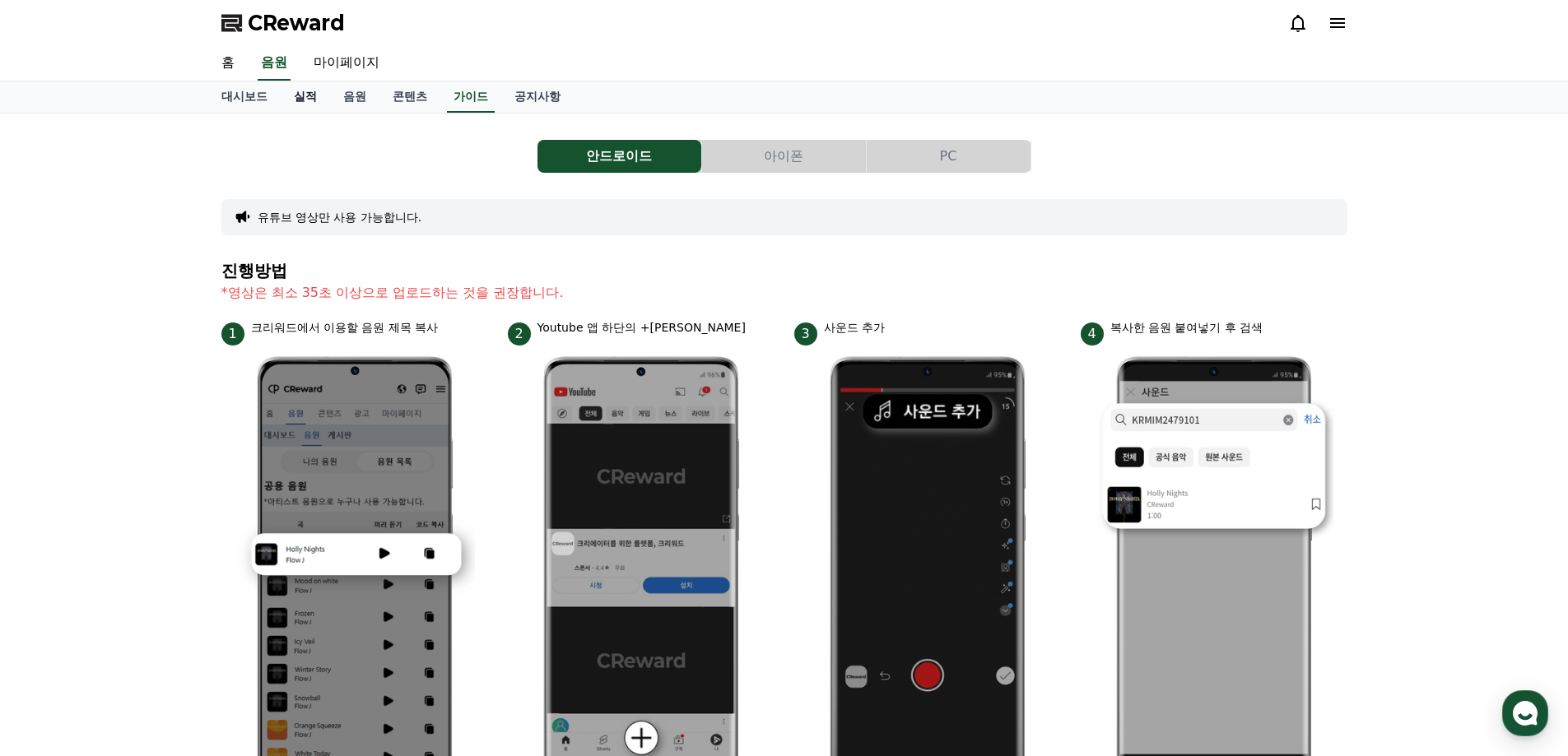
click at [314, 96] on link "실적" at bounding box center [305, 96] width 49 height 31
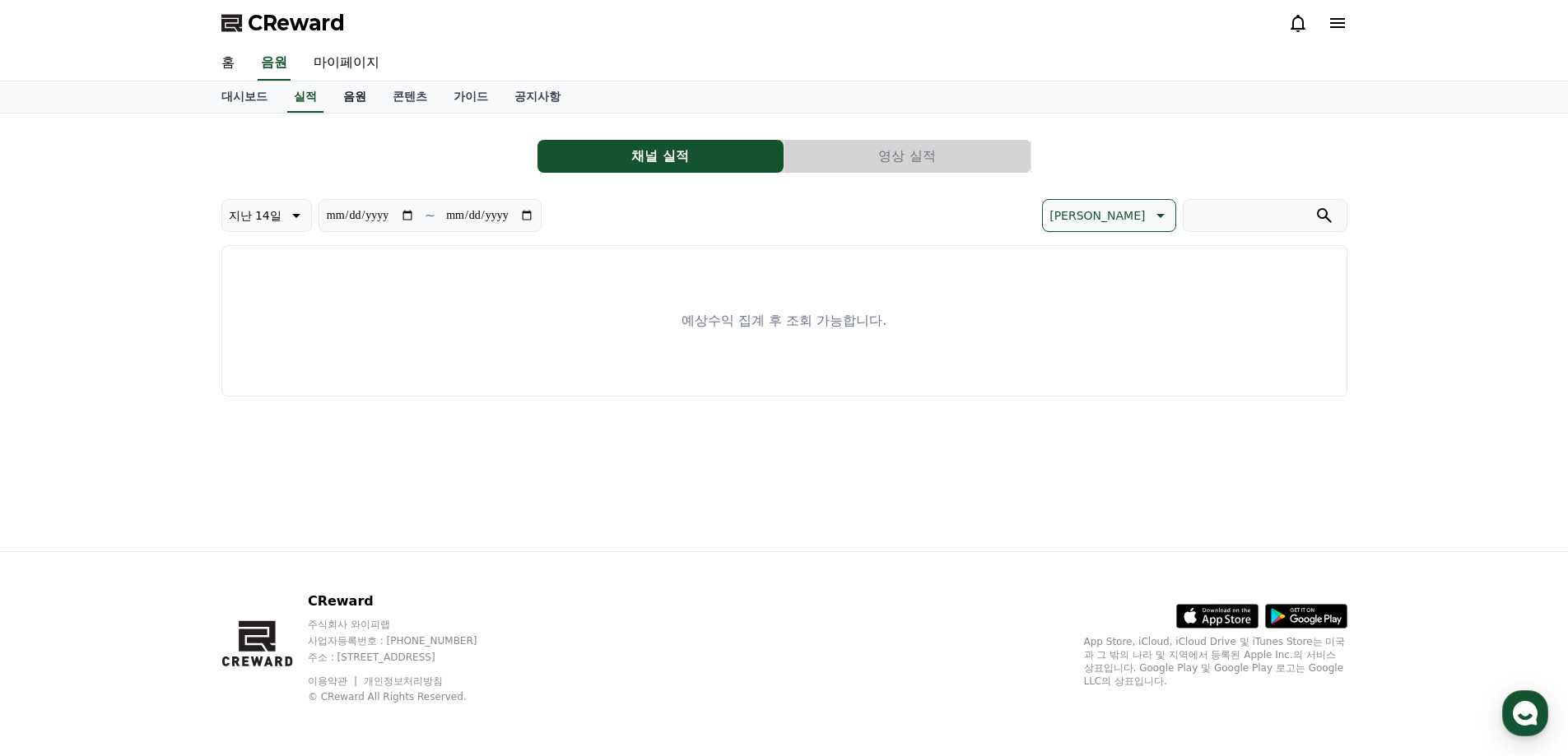
click at [351, 97] on link "음원" at bounding box center [355, 96] width 49 height 31
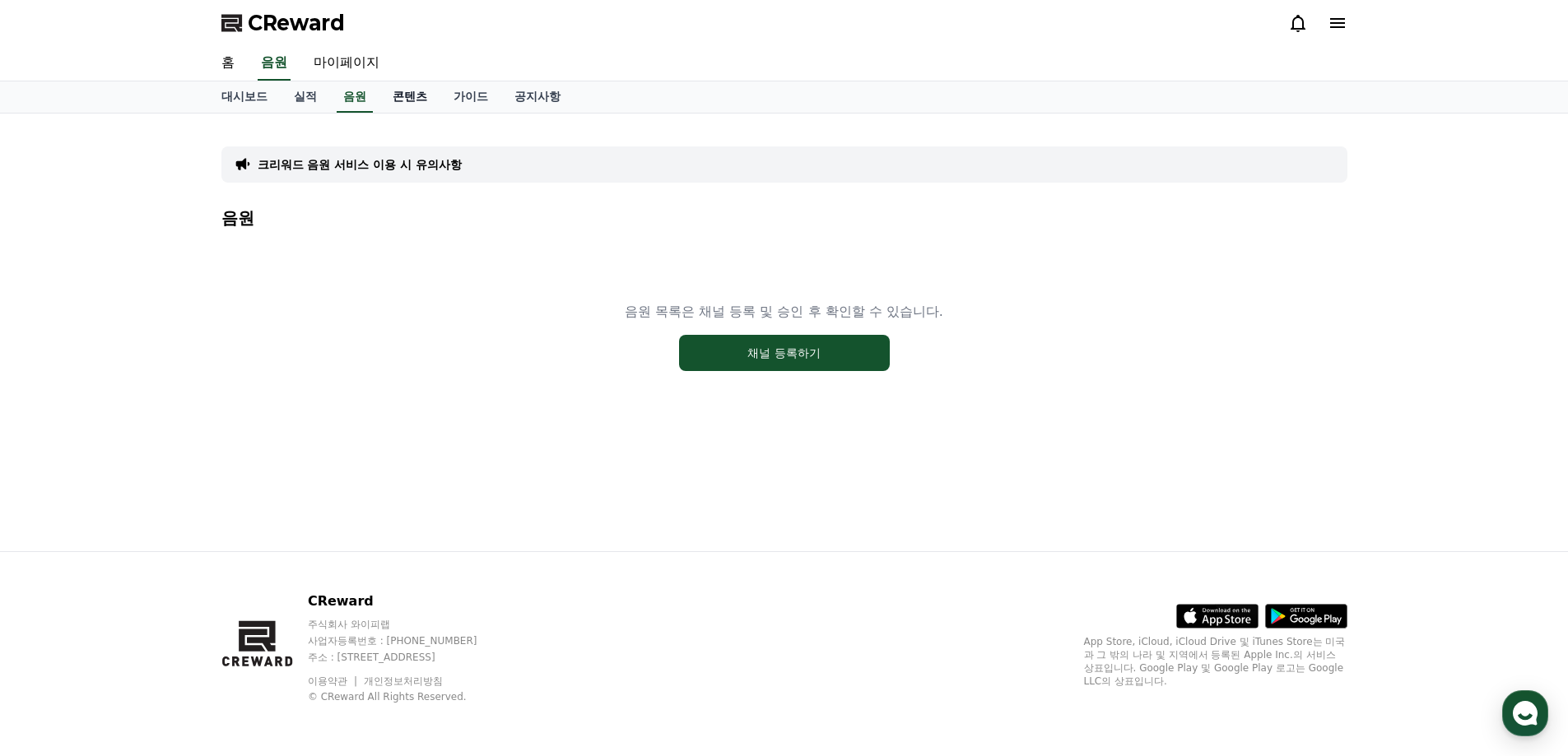
click at [401, 104] on link "콘텐츠" at bounding box center [409, 96] width 61 height 31
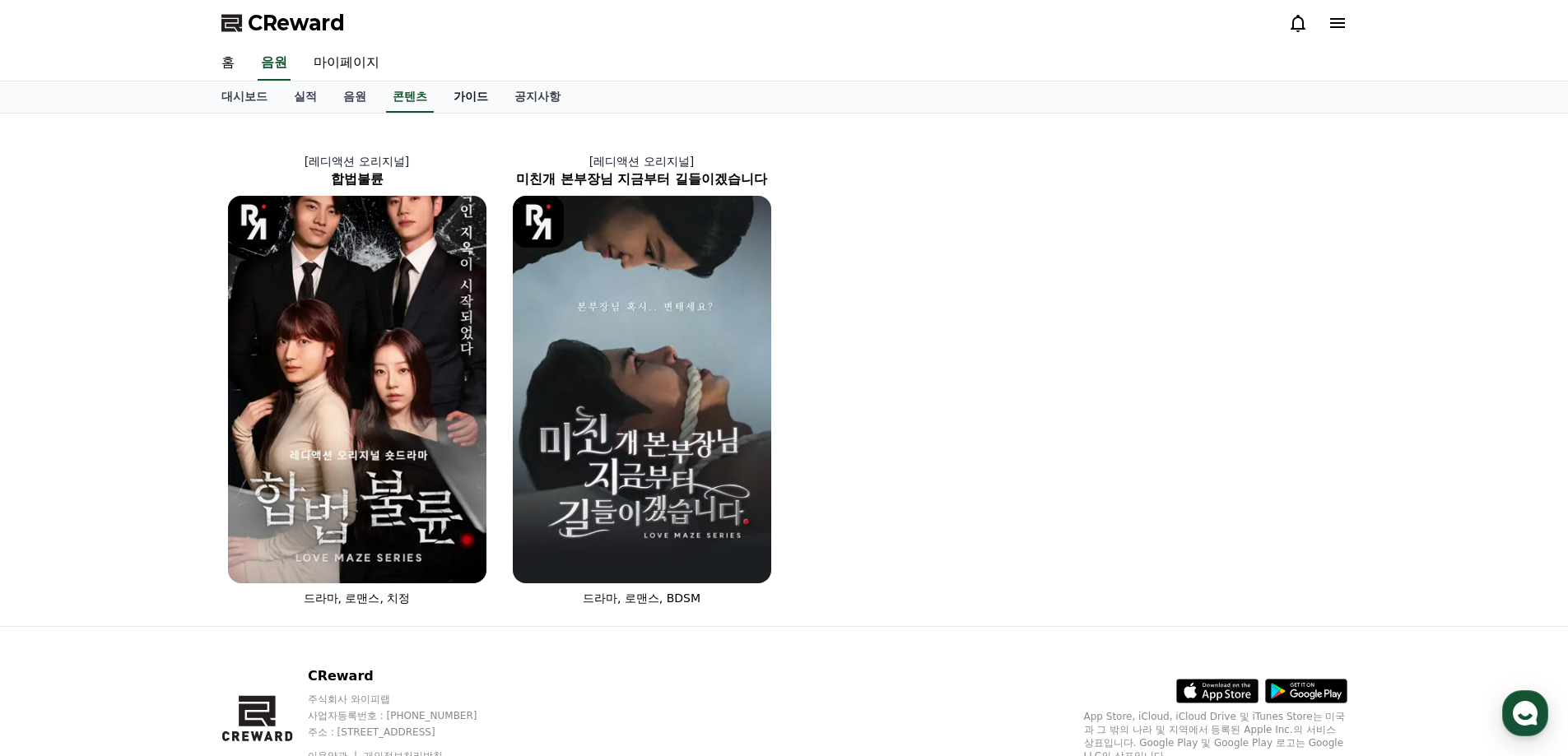
click at [474, 97] on link "가이드" at bounding box center [470, 96] width 61 height 31
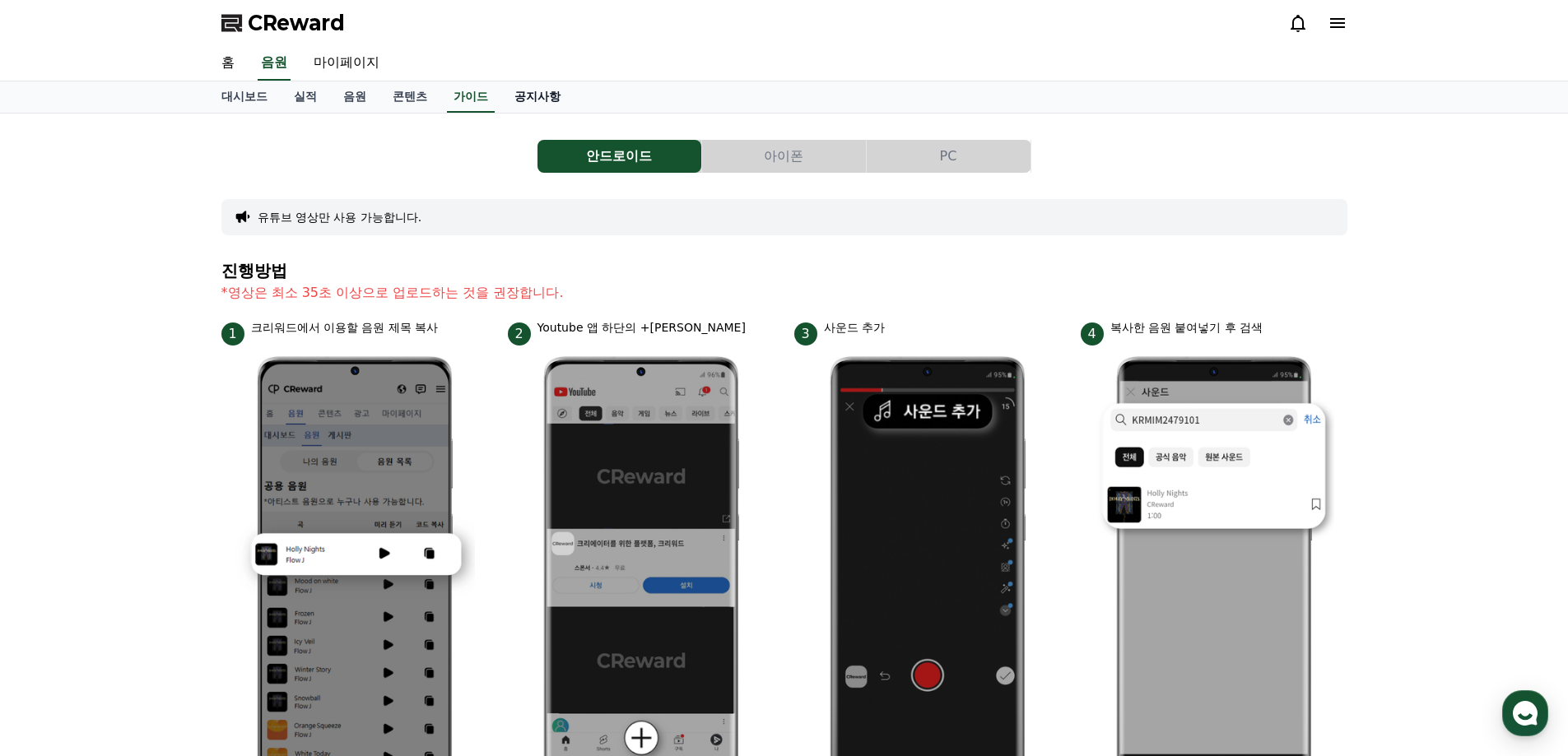
click at [564, 97] on link "공지사항" at bounding box center [537, 96] width 72 height 31
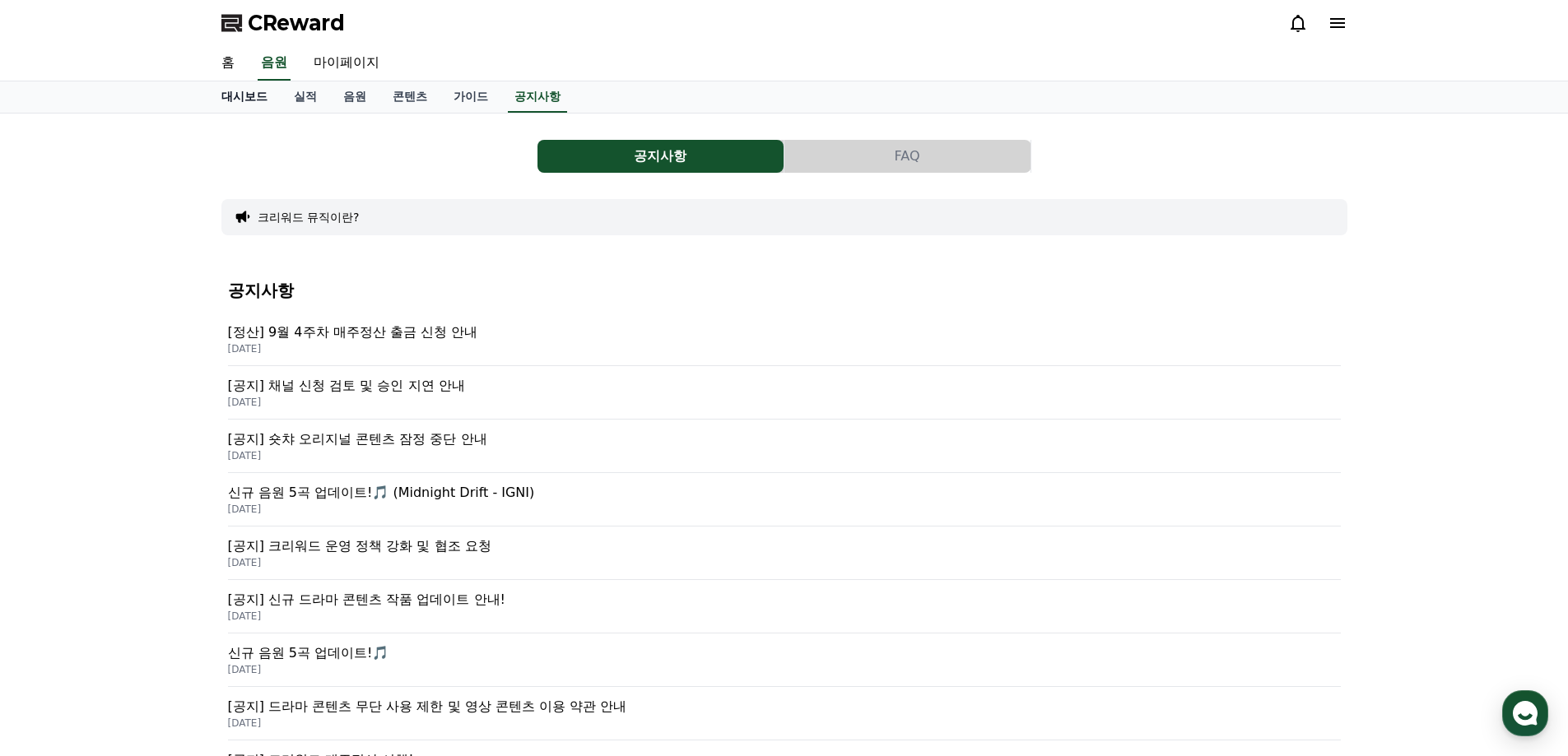
click at [217, 100] on link "대시보드" at bounding box center [244, 96] width 72 height 31
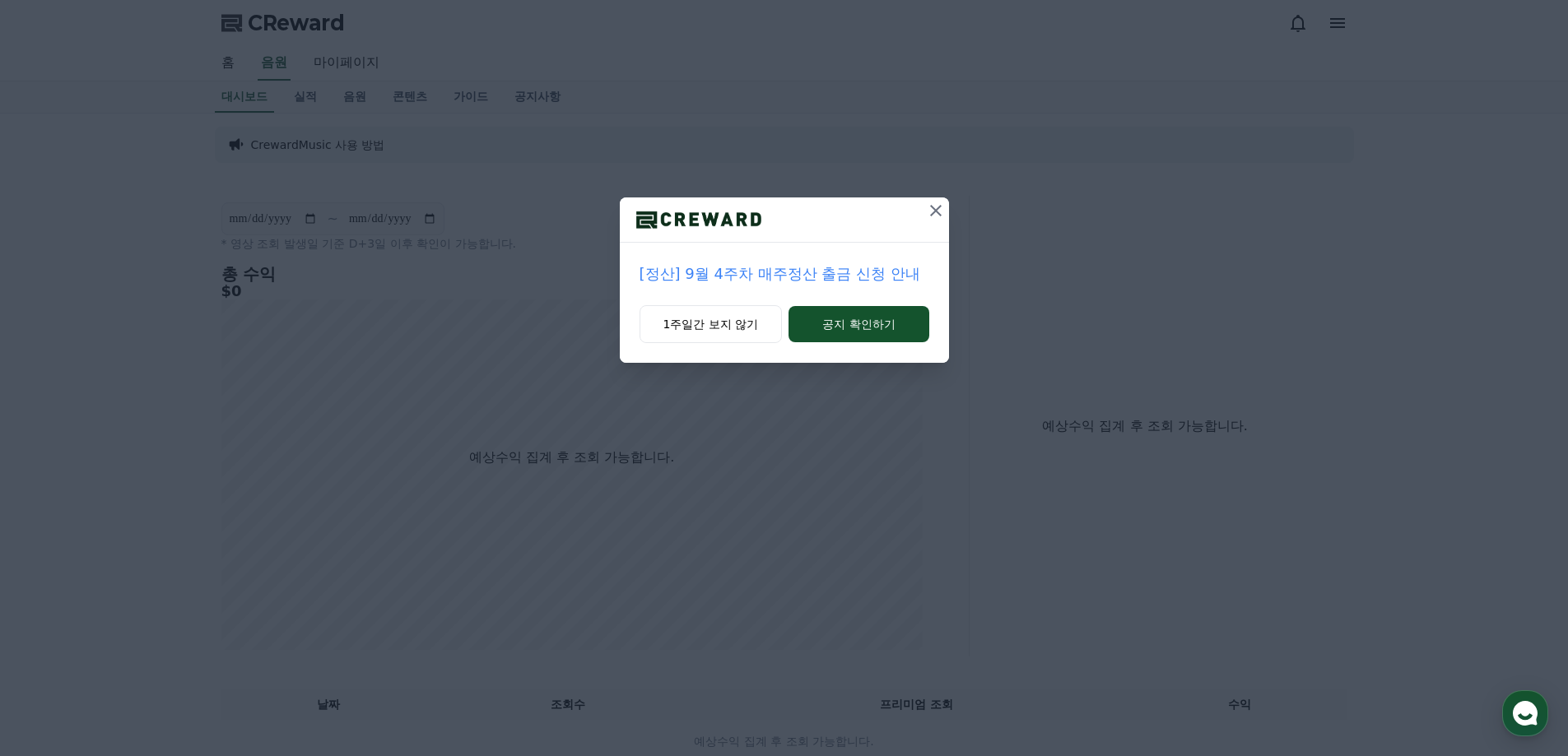
click at [931, 208] on icon at bounding box center [936, 211] width 19 height 19
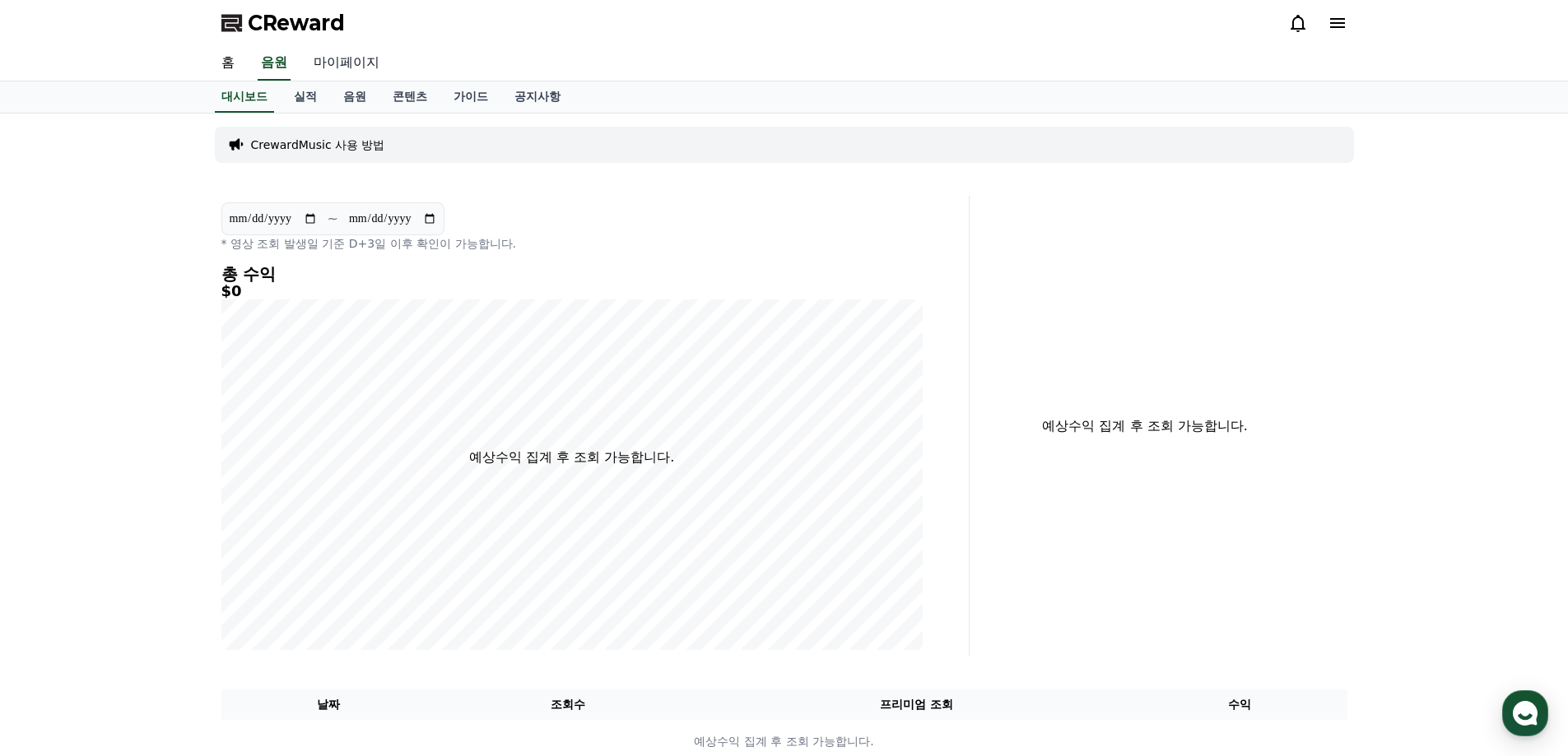
click at [356, 60] on link "마이페이지" at bounding box center [347, 63] width 93 height 34
select select "**********"
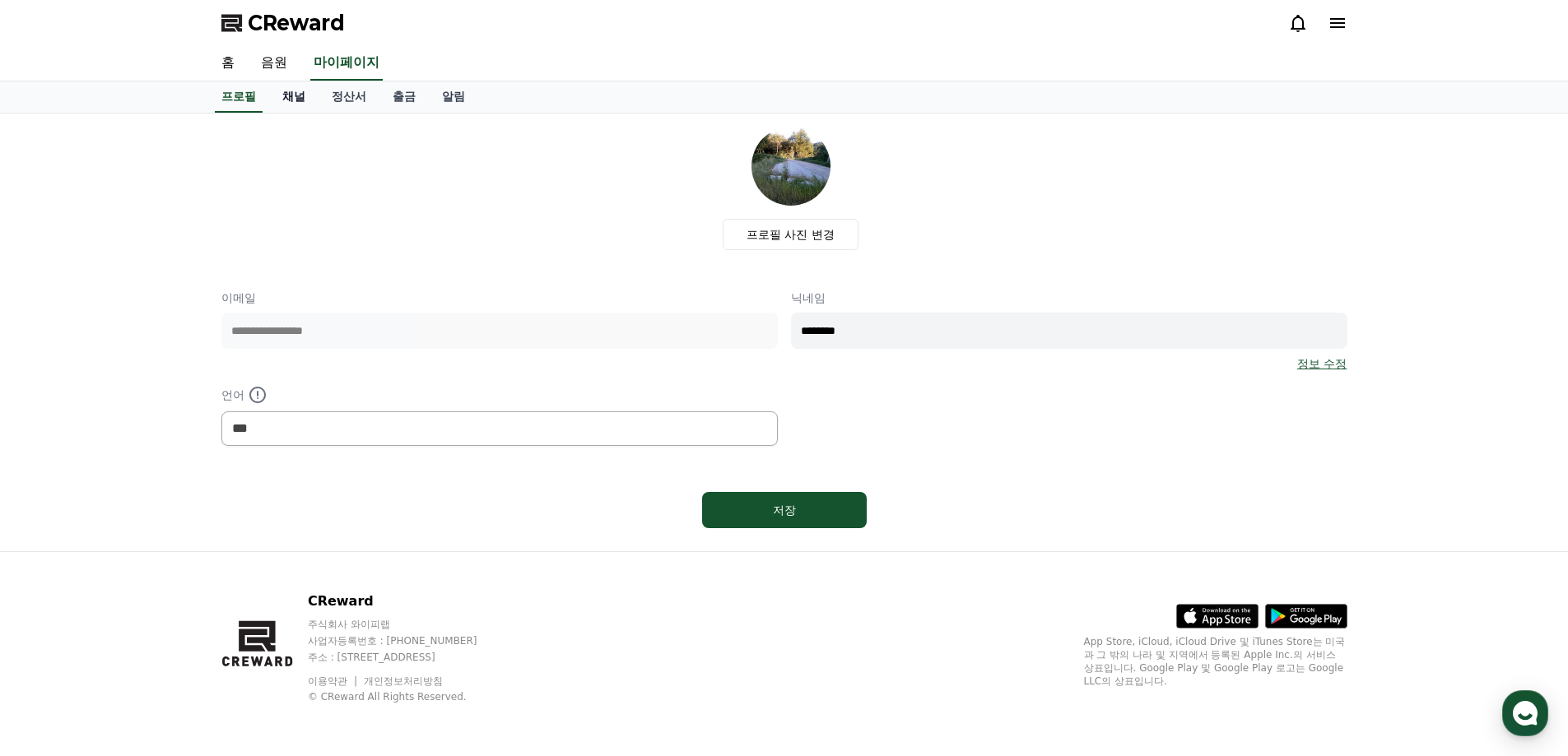
click at [310, 101] on link "채널" at bounding box center [294, 96] width 49 height 31
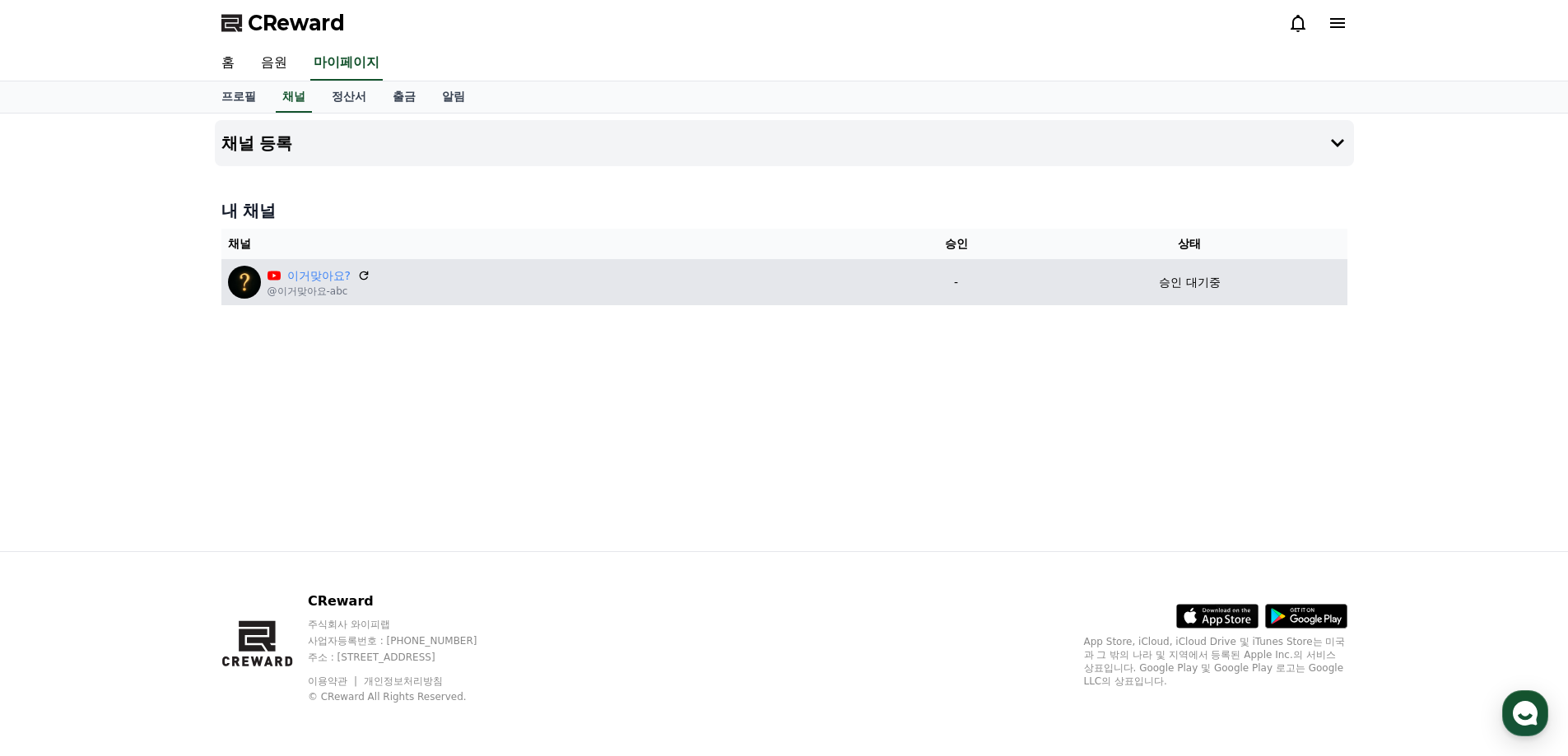
click at [1212, 296] on td "승인 대기중" at bounding box center [1189, 282] width 314 height 46
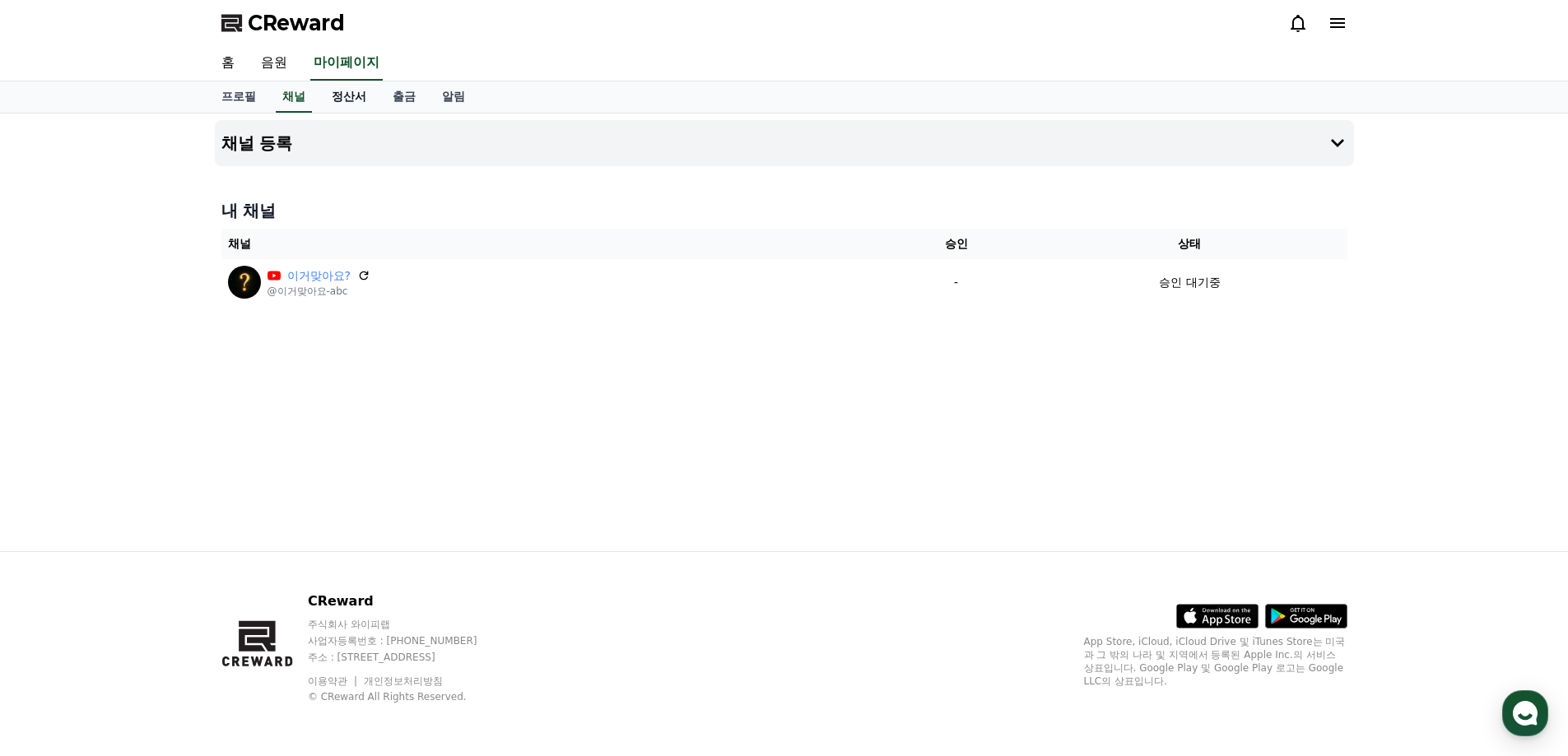
click at [345, 106] on link "정산서" at bounding box center [348, 96] width 61 height 31
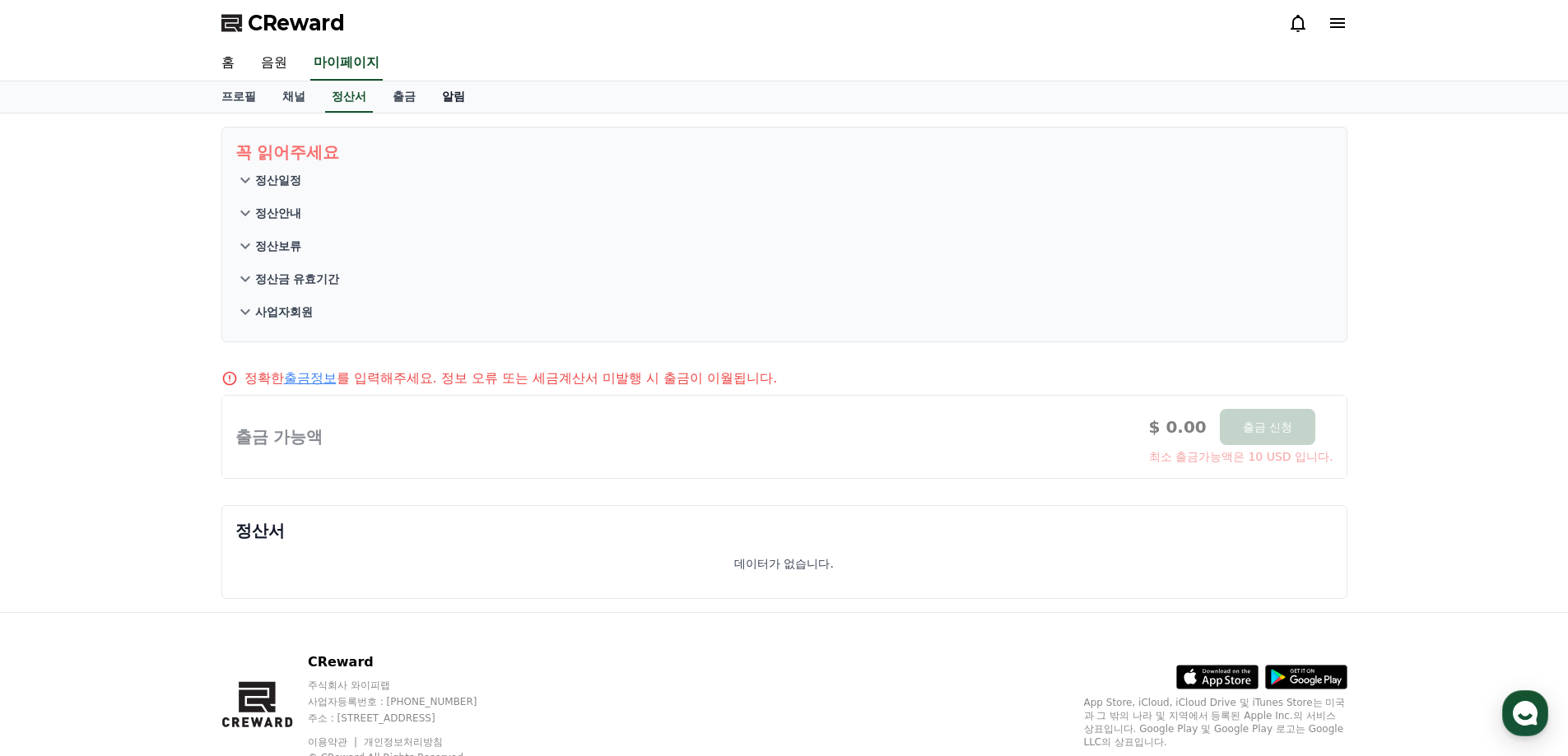
click at [453, 101] on link "알림" at bounding box center [453, 96] width 49 height 31
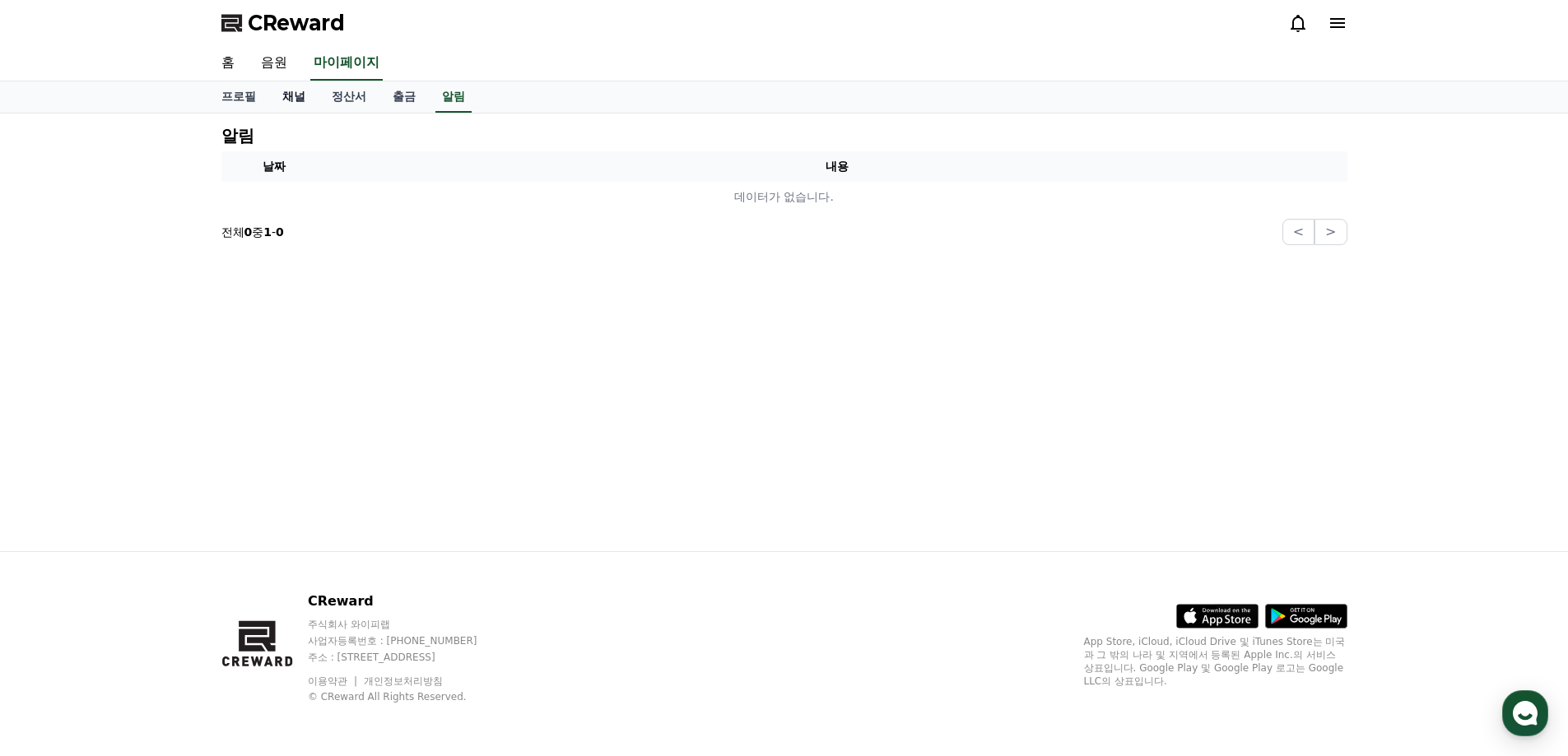
click at [288, 106] on link "채널" at bounding box center [294, 96] width 49 height 31
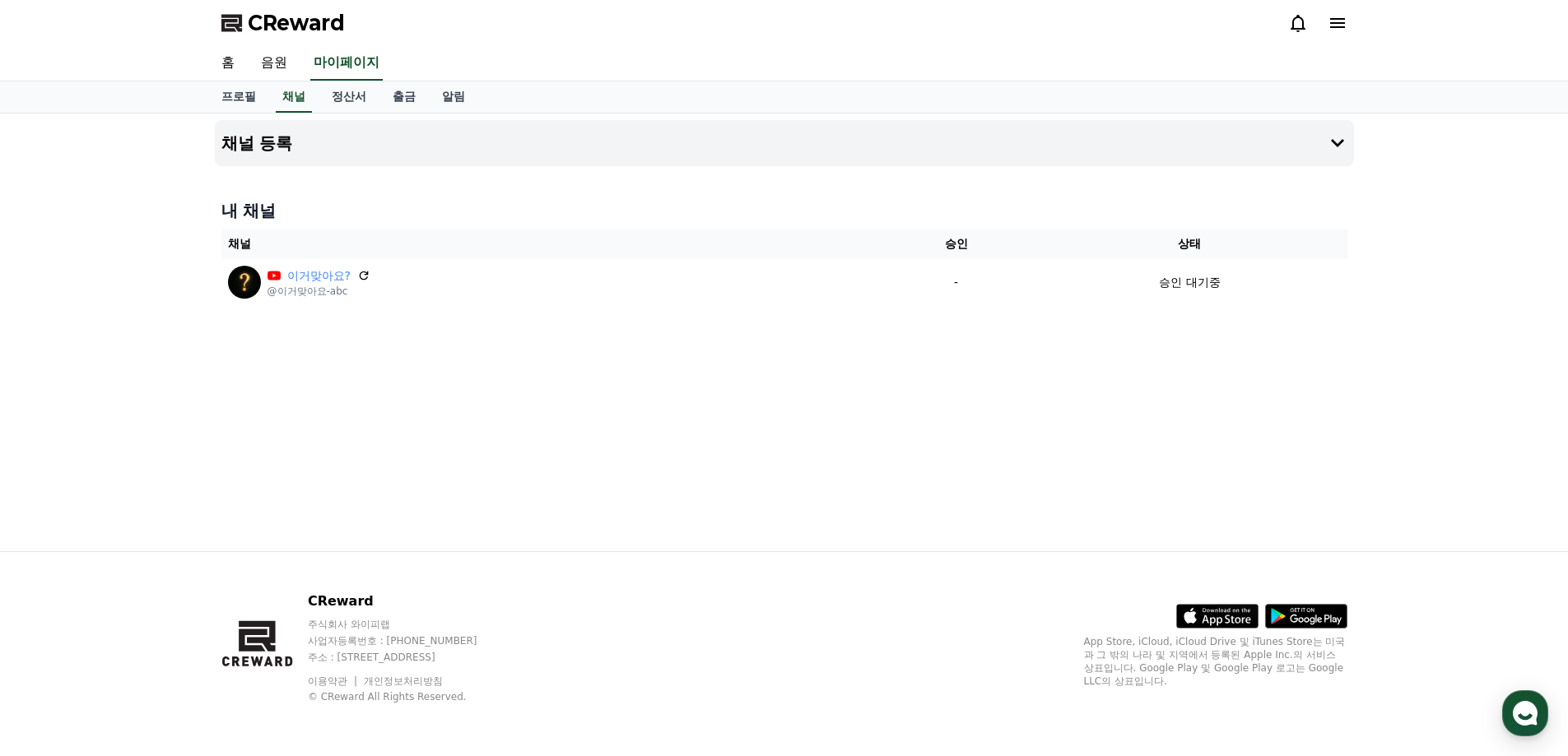
click at [263, 30] on span "CReward" at bounding box center [296, 23] width 97 height 26
